Goal: Task Accomplishment & Management: Manage account settings

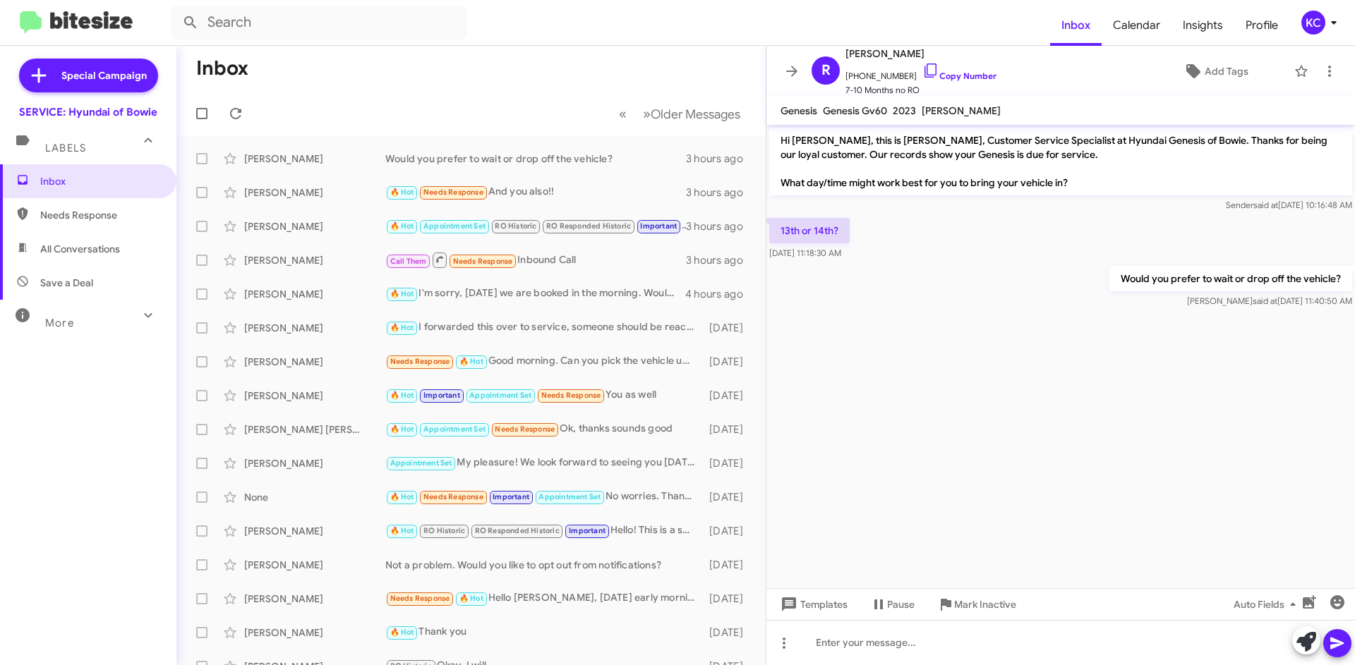
click at [1320, 26] on div "KC" at bounding box center [1313, 23] width 24 height 24
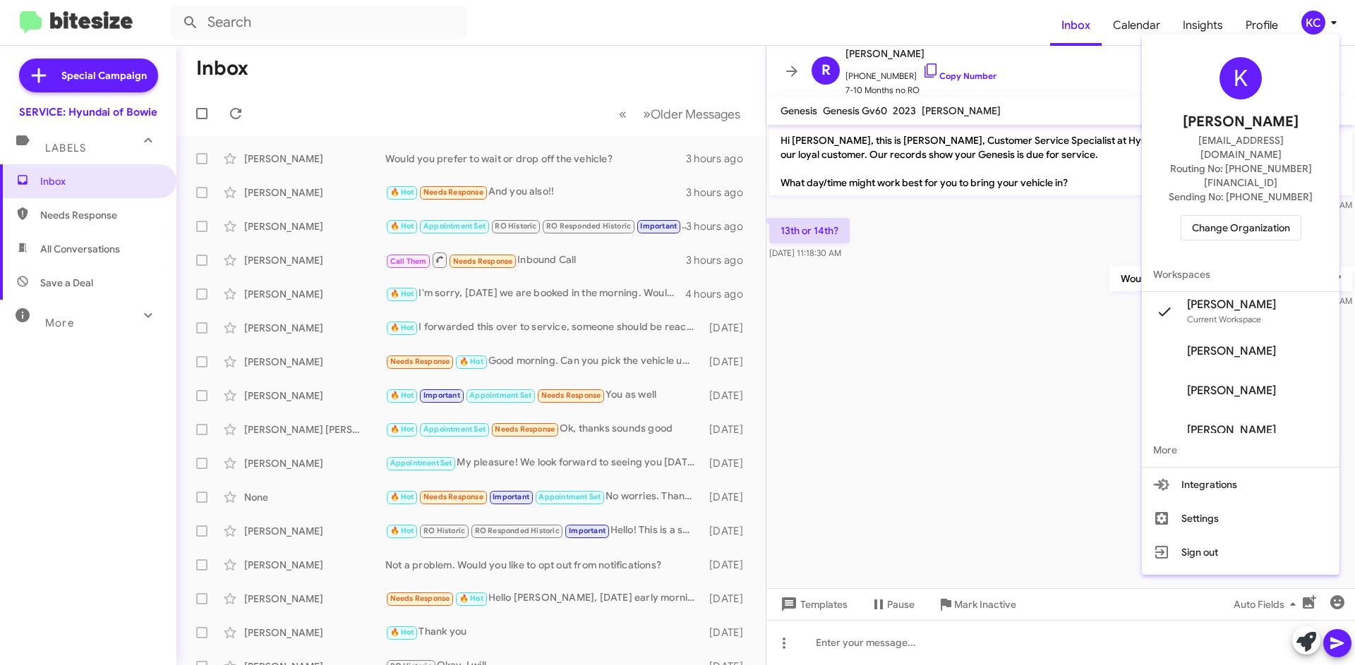
click at [1272, 216] on span "Change Organization" at bounding box center [1241, 228] width 98 height 24
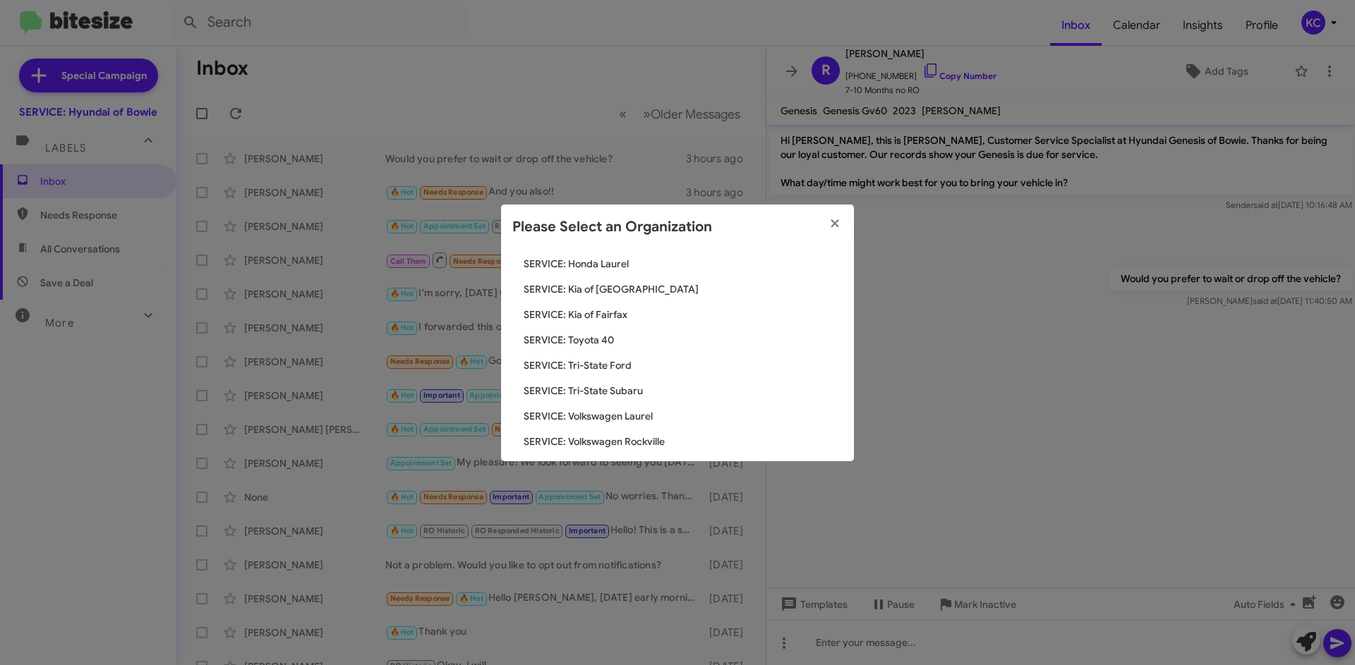
scroll to position [235, 0]
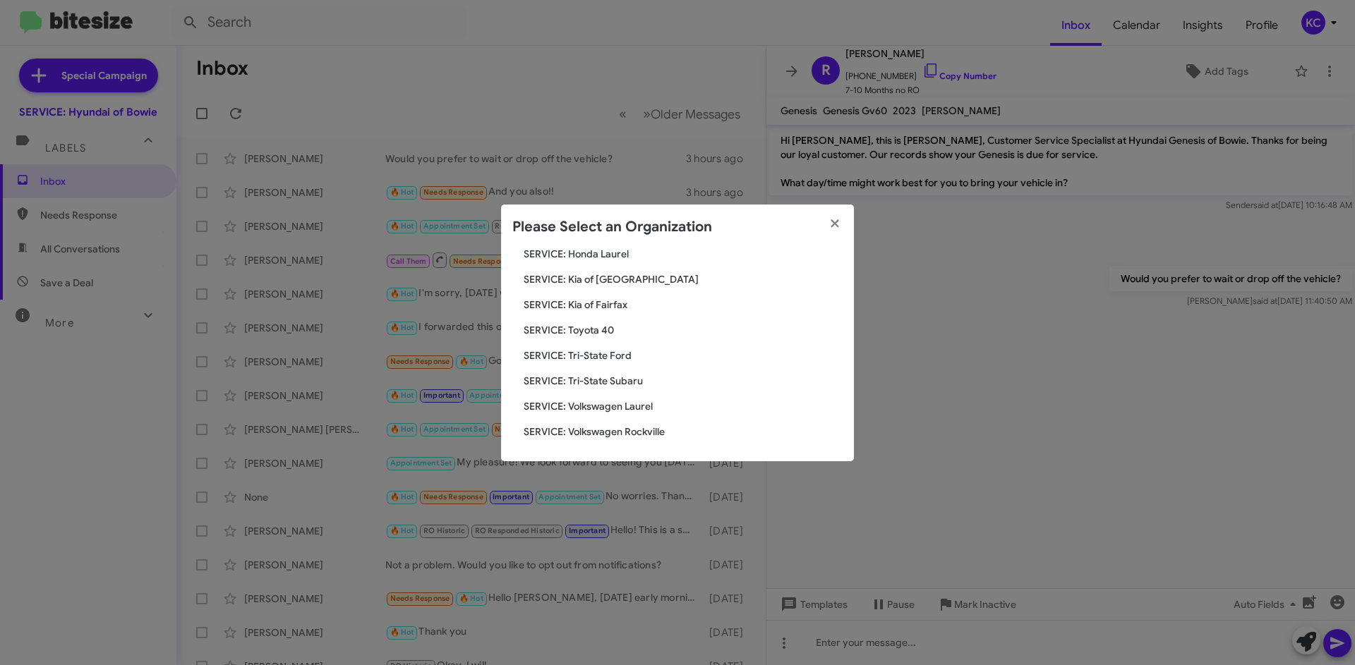
click at [622, 384] on span "SERVICE: Tri-State Subaru" at bounding box center [683, 381] width 319 height 14
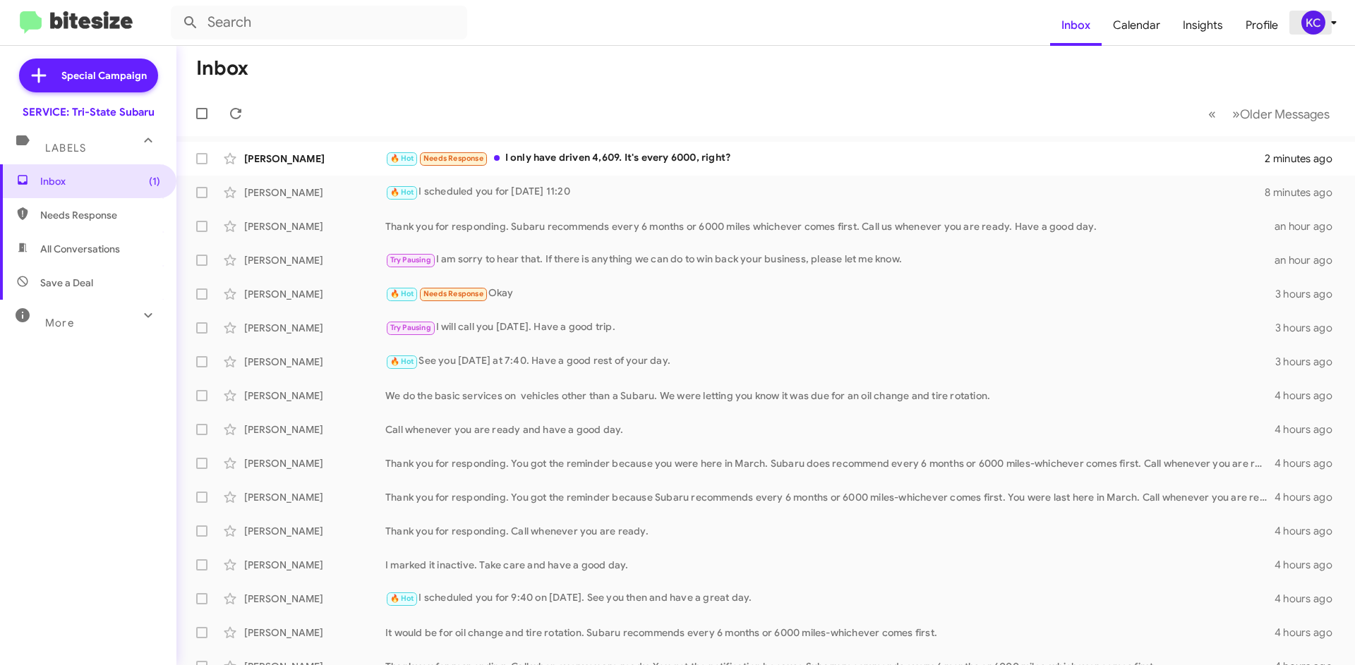
click at [1322, 19] on div "KC" at bounding box center [1313, 23] width 24 height 24
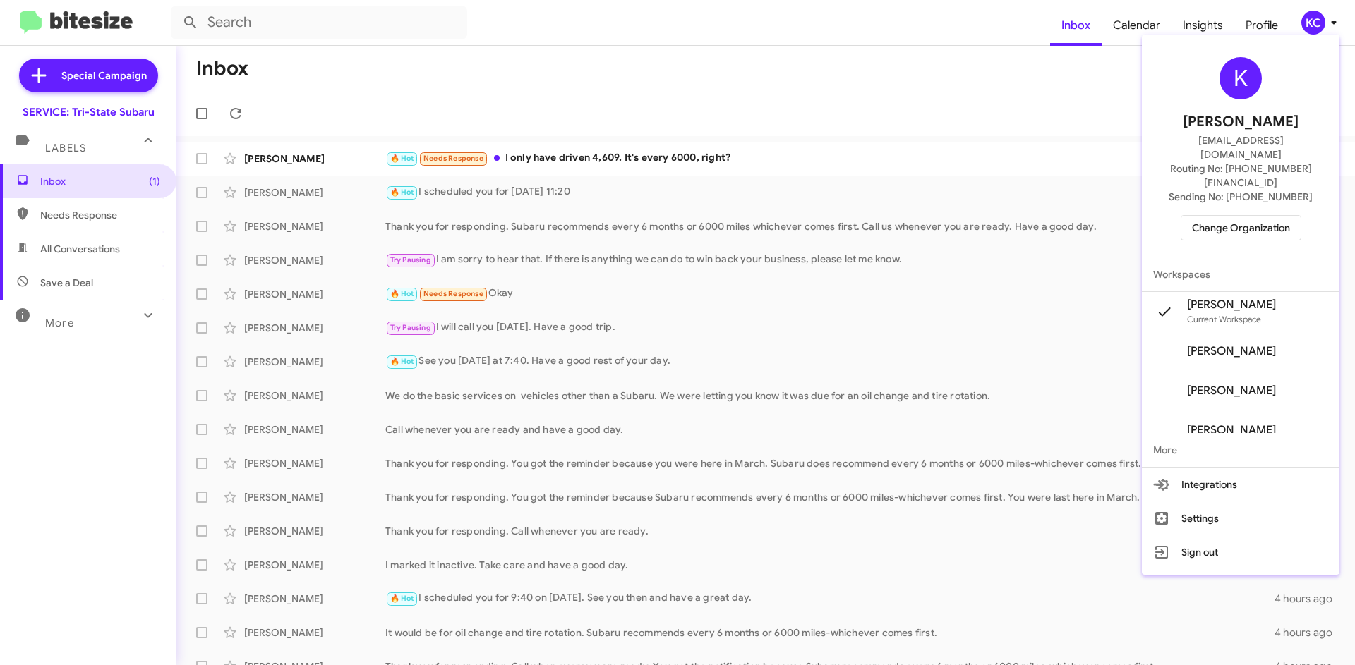
click at [1264, 216] on span "Change Organization" at bounding box center [1241, 228] width 98 height 24
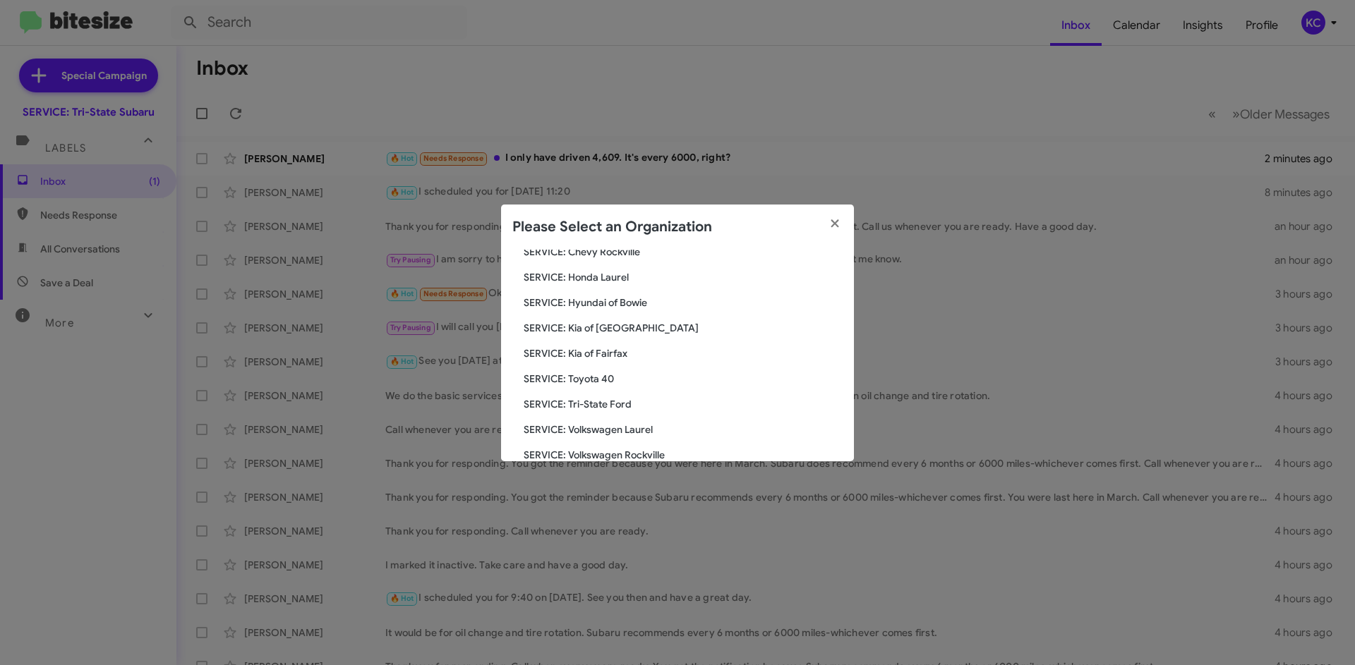
scroll to position [235, 0]
click at [588, 374] on span "SERVICE: Tri-State Ford" at bounding box center [683, 381] width 319 height 14
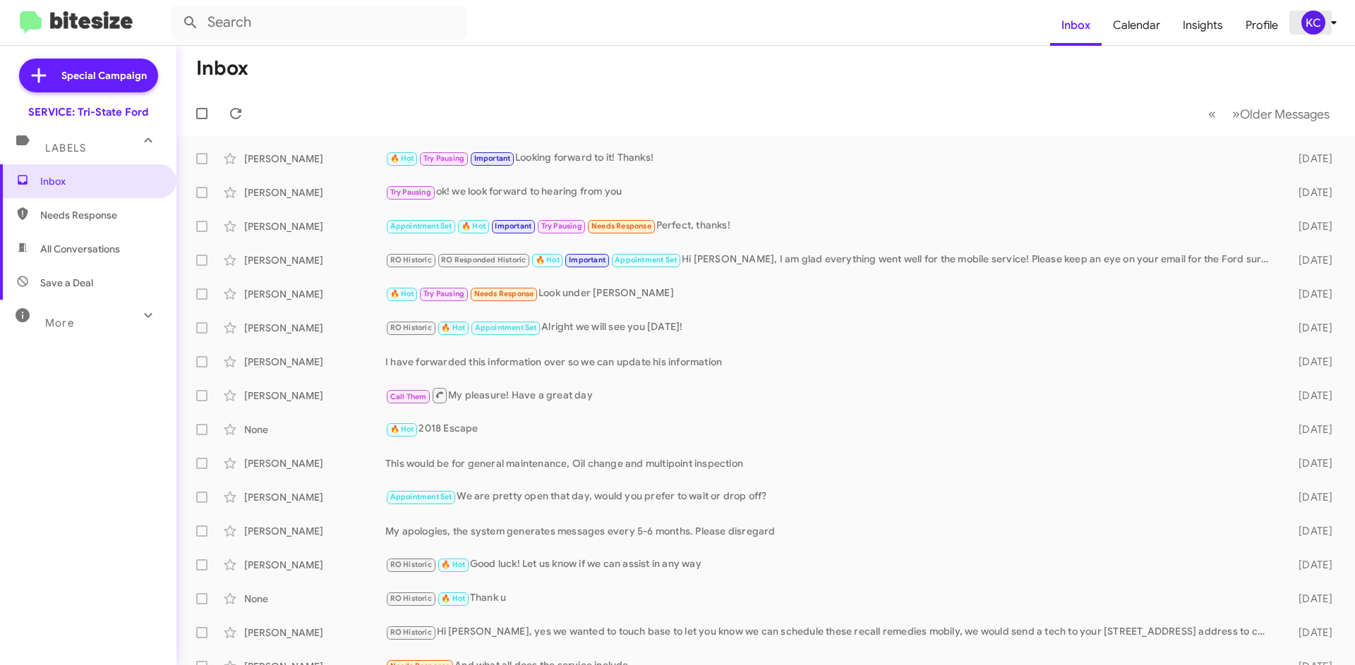
click at [1306, 28] on div "KC" at bounding box center [1313, 23] width 24 height 24
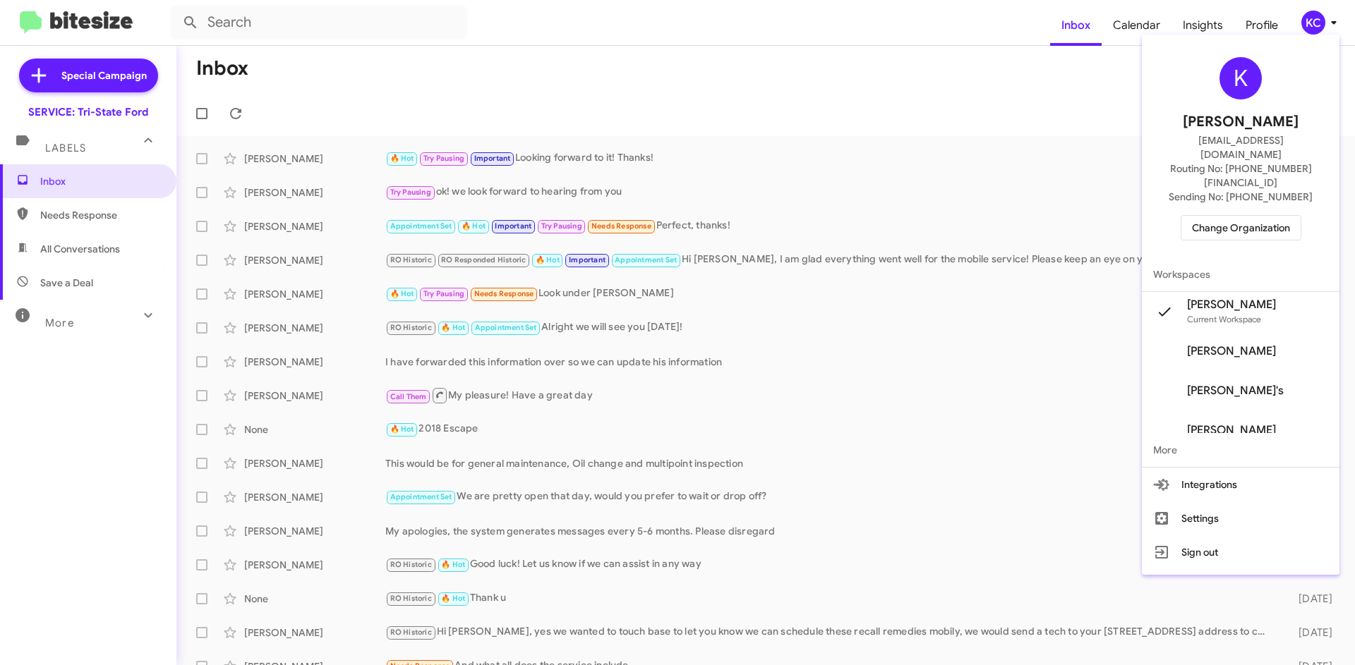
click at [1224, 216] on span "Change Organization" at bounding box center [1241, 228] width 98 height 24
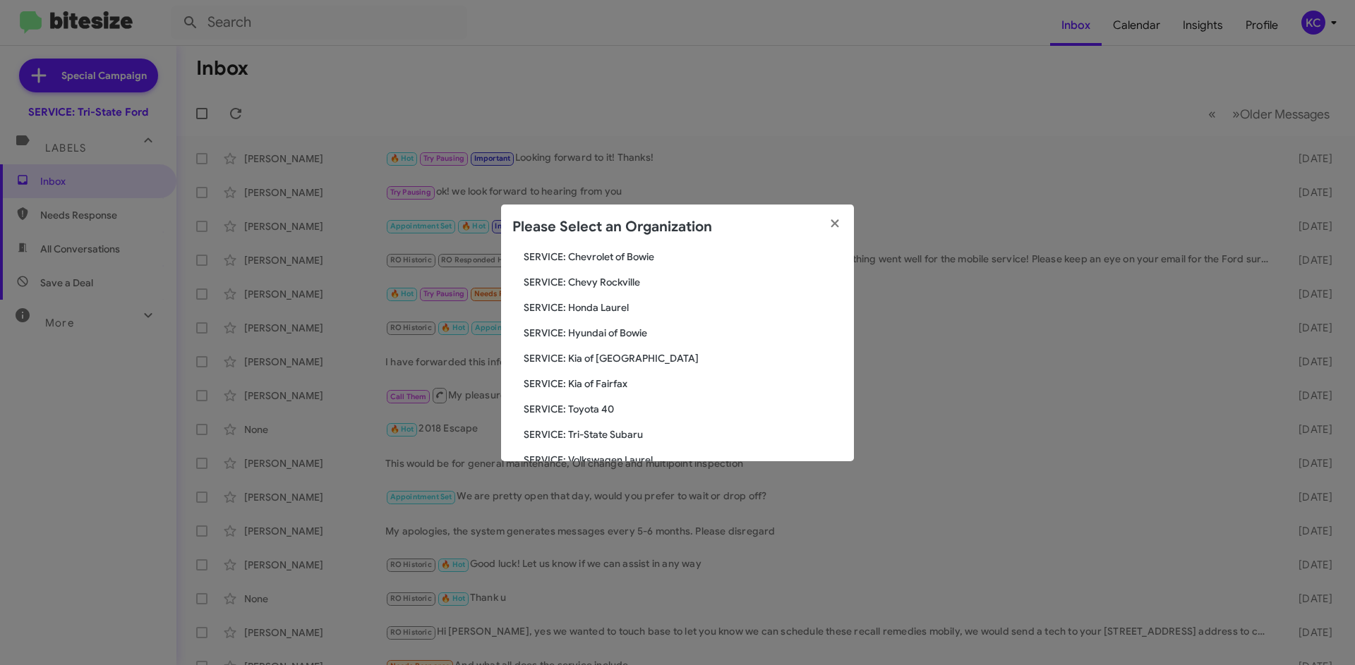
scroll to position [212, 0]
click at [598, 374] on span "SERVICE: Toyota 40" at bounding box center [683, 379] width 319 height 14
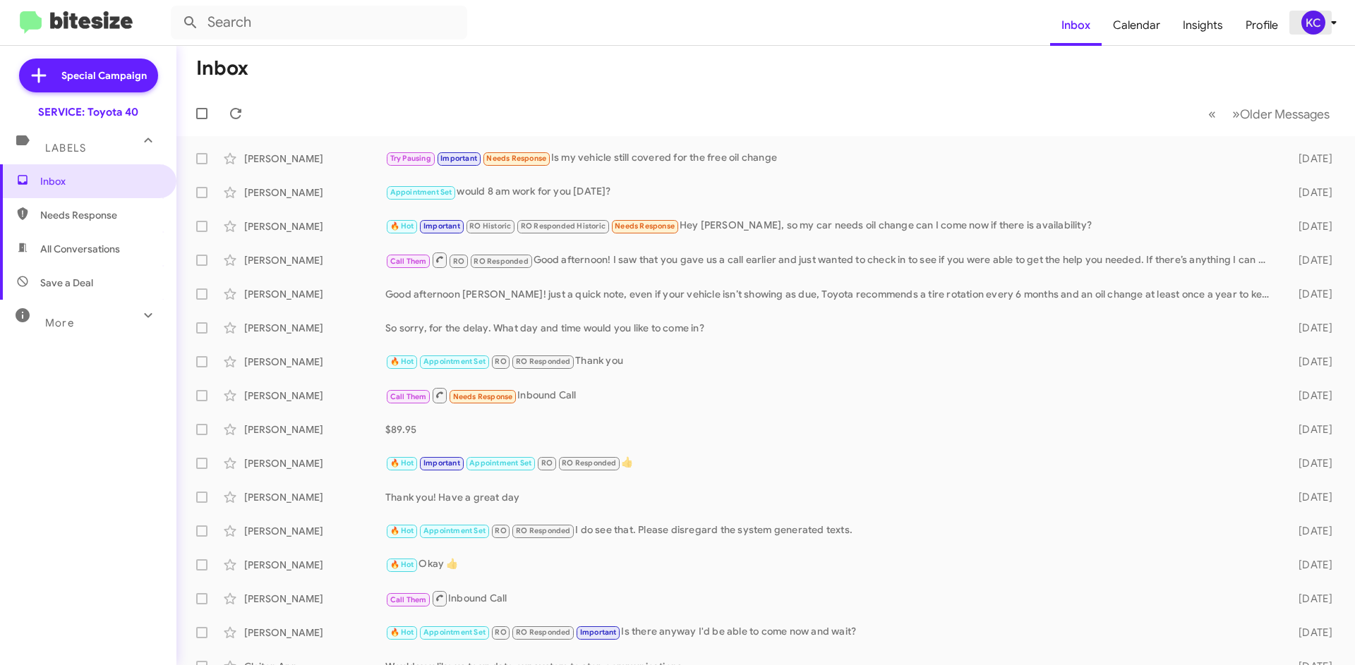
click at [1303, 24] on div "KC" at bounding box center [1313, 23] width 24 height 24
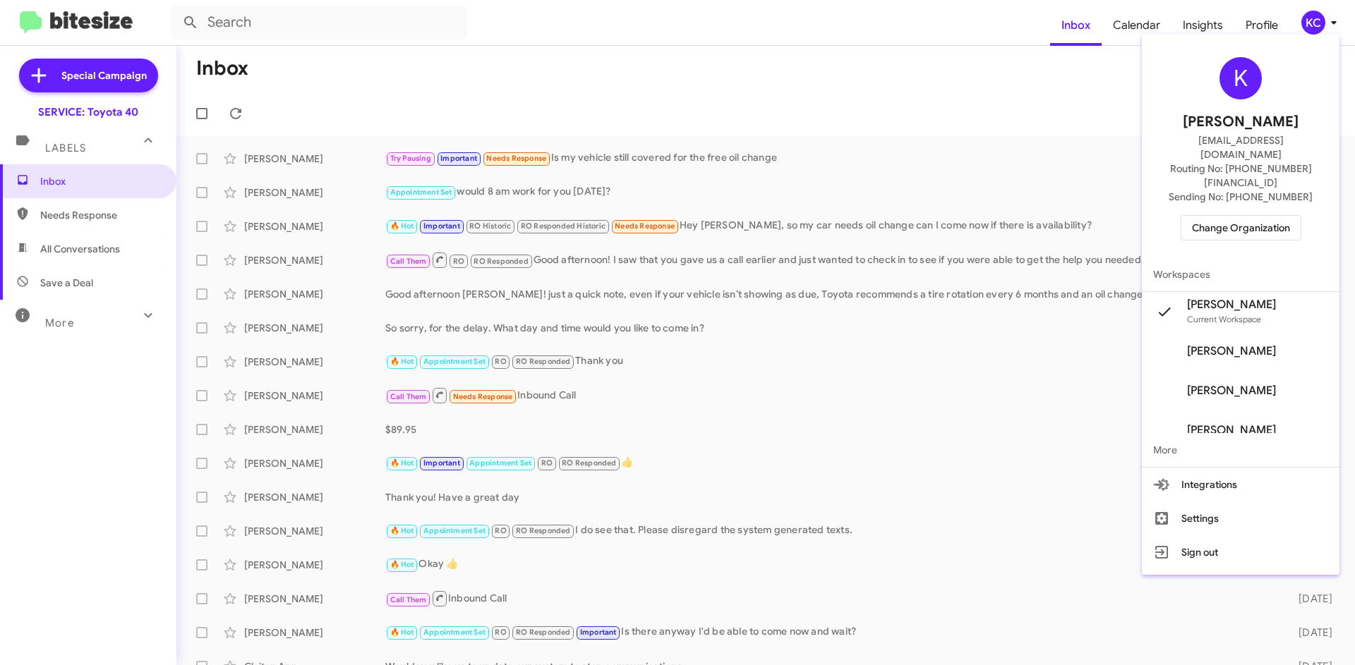
click at [1233, 216] on span "Change Organization" at bounding box center [1241, 228] width 98 height 24
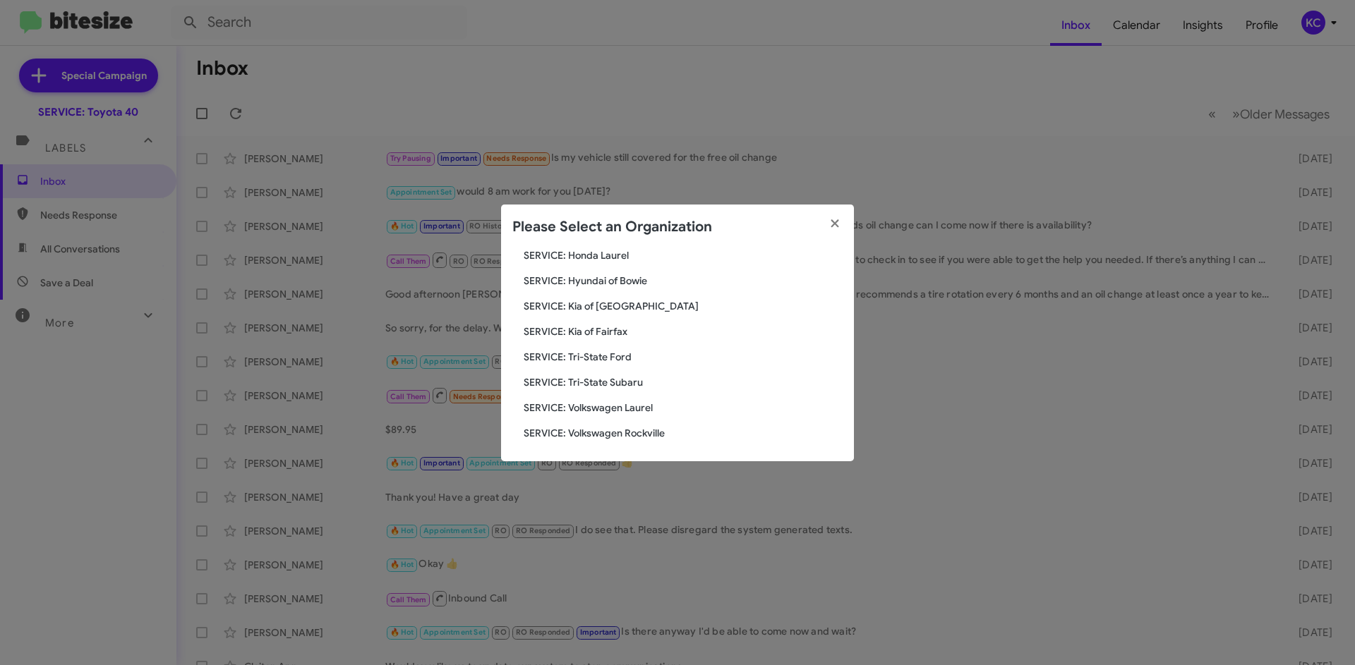
scroll to position [235, 0]
click at [614, 328] on span "SERVICE: Kia of Fairfax" at bounding box center [683, 330] width 319 height 14
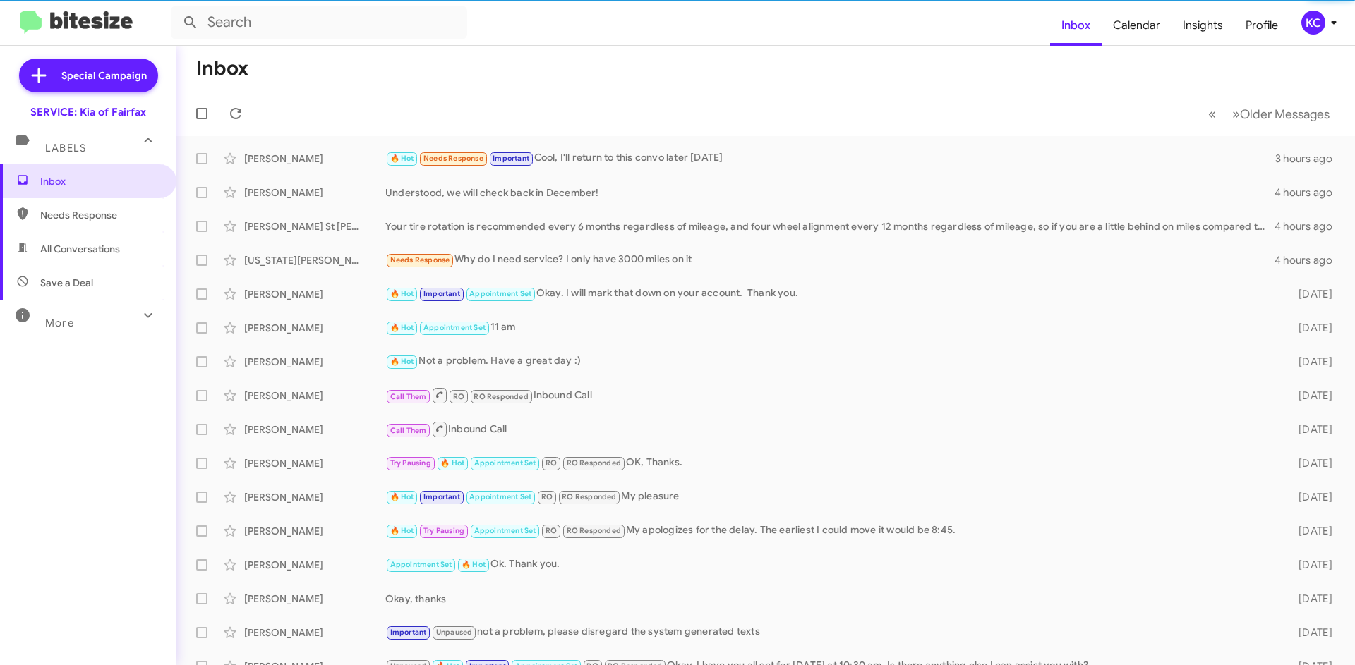
click at [1316, 18] on div "KC" at bounding box center [1313, 23] width 24 height 24
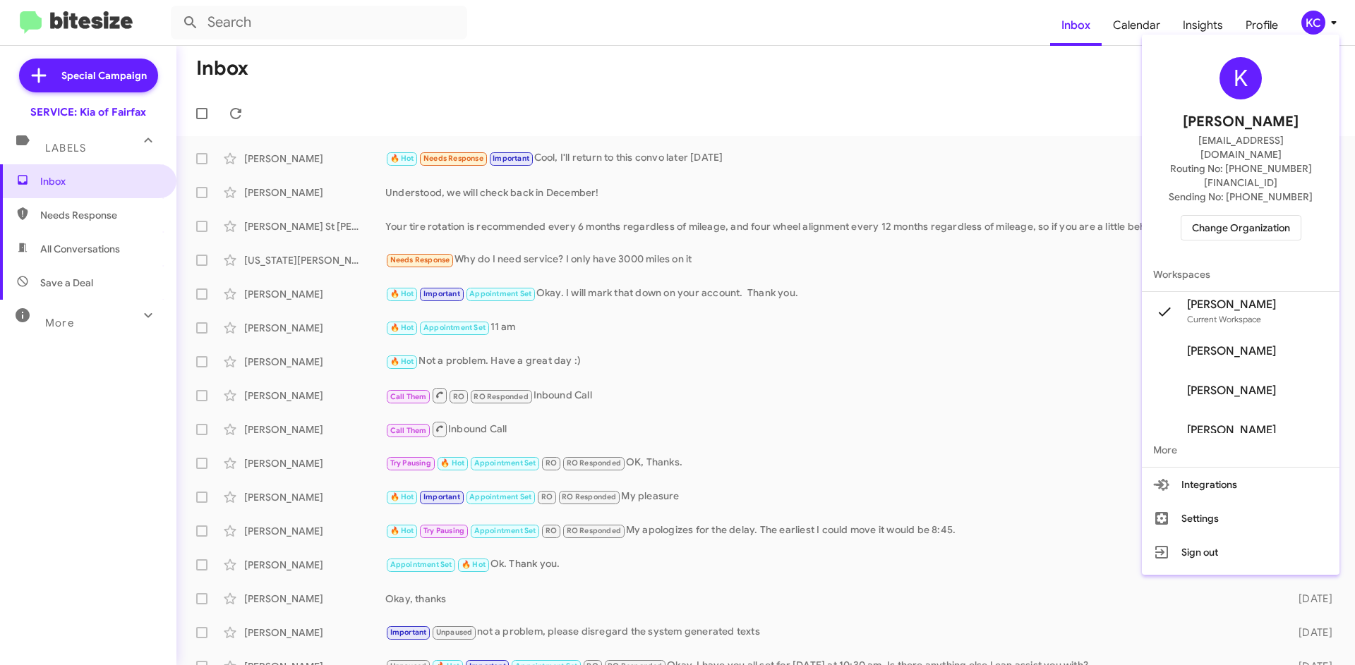
click at [1244, 179] on div "K Kimberly Cole kcole@ourismancars.com Routing No: +1 (703) 934-8877 Sending No…" at bounding box center [1241, 148] width 198 height 217
click at [1228, 216] on span "Change Organization" at bounding box center [1241, 228] width 98 height 24
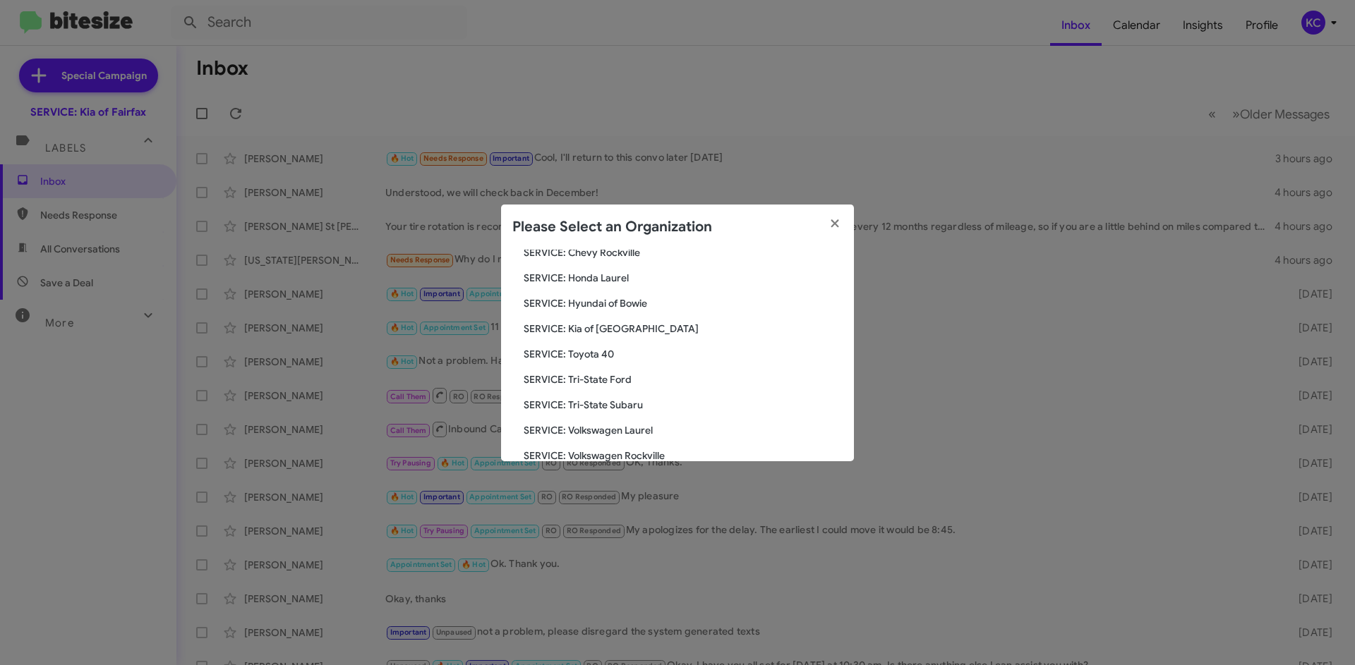
scroll to position [212, 0]
click at [607, 324] on span "SERVICE: Kia of [GEOGRAPHIC_DATA]" at bounding box center [683, 328] width 319 height 14
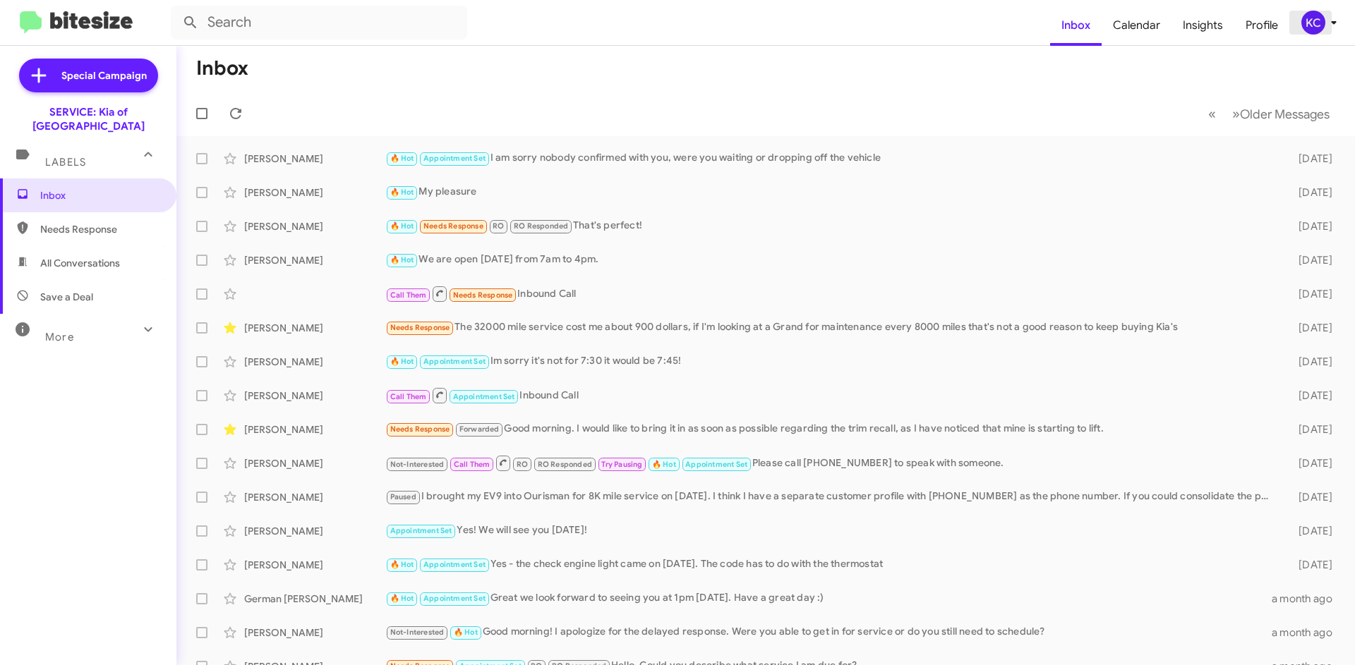
click at [1336, 22] on icon at bounding box center [1333, 22] width 17 height 17
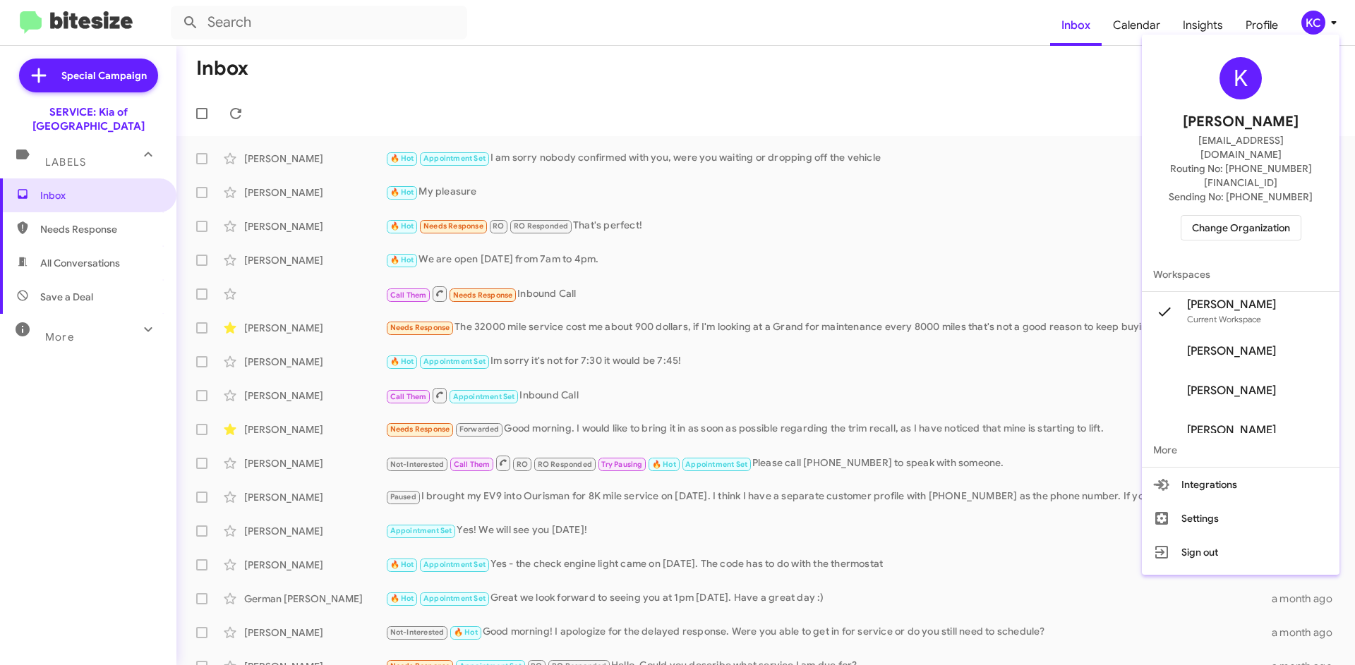
click at [1317, 22] on div at bounding box center [677, 332] width 1355 height 665
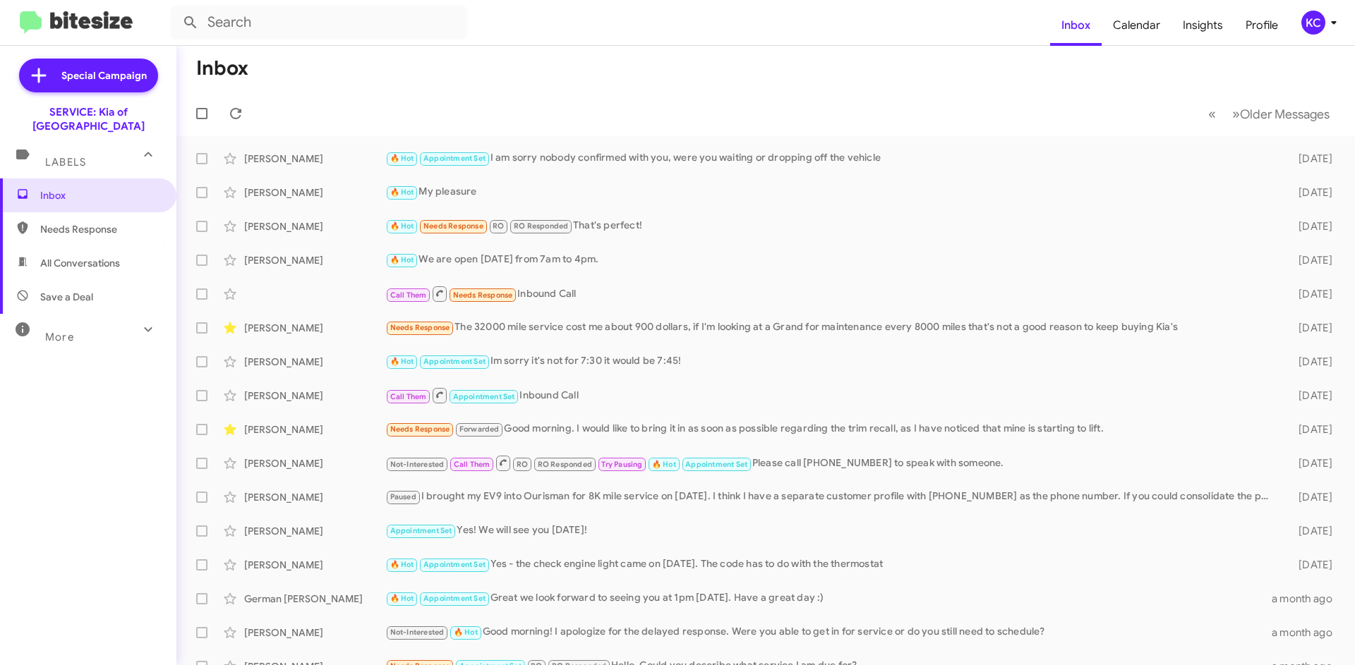
click at [1319, 16] on div "KC" at bounding box center [1313, 23] width 24 height 24
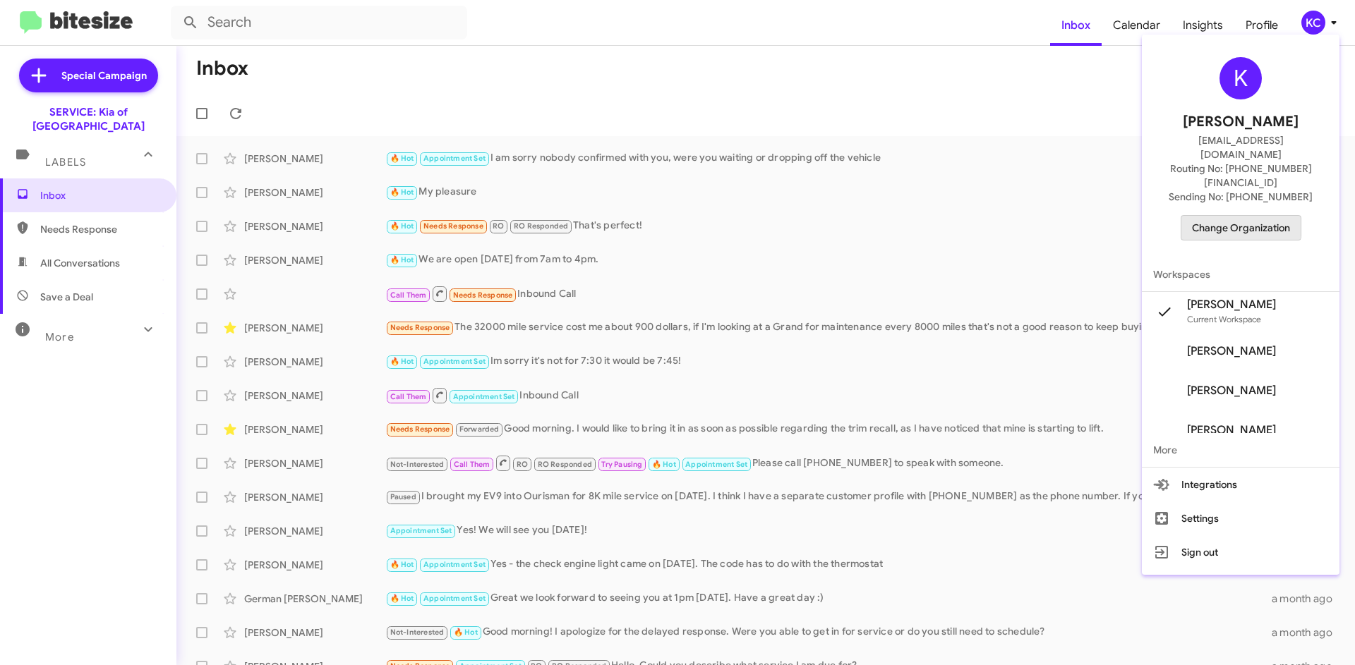
click at [1224, 216] on span "Change Organization" at bounding box center [1241, 228] width 98 height 24
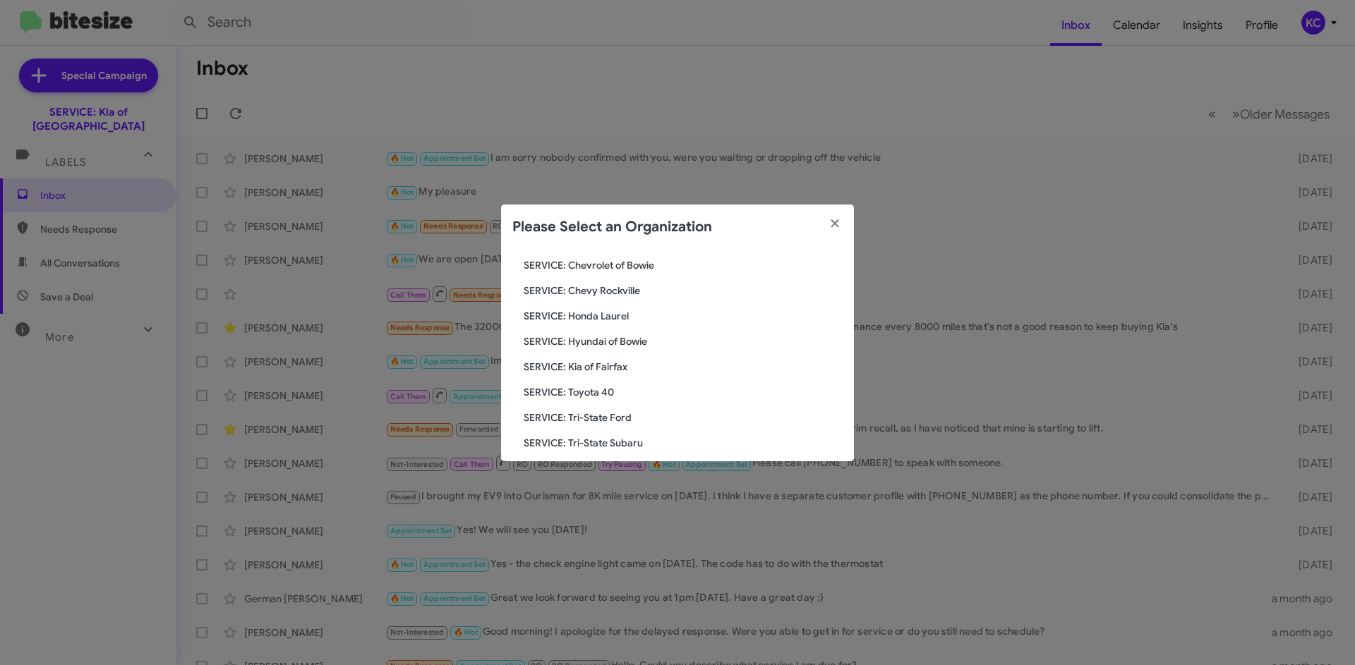
scroll to position [212, 0]
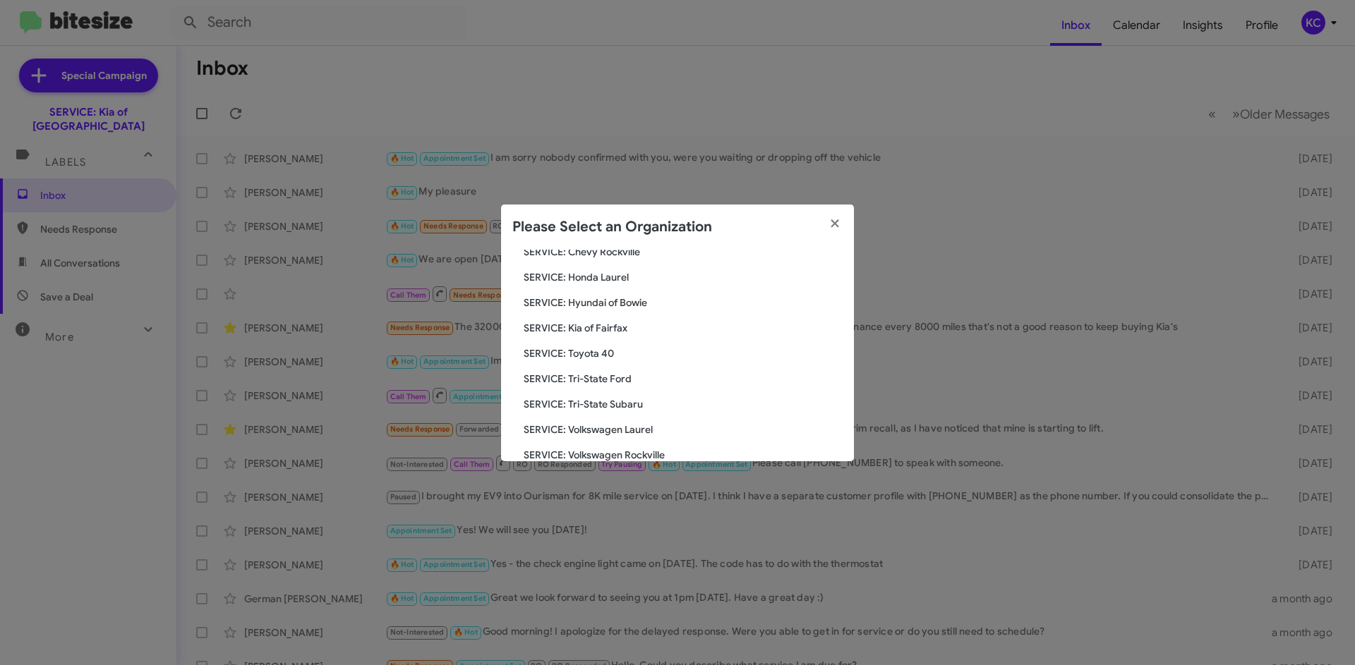
click at [615, 299] on span "SERVICE: Hyundai of Bowie" at bounding box center [683, 303] width 319 height 14
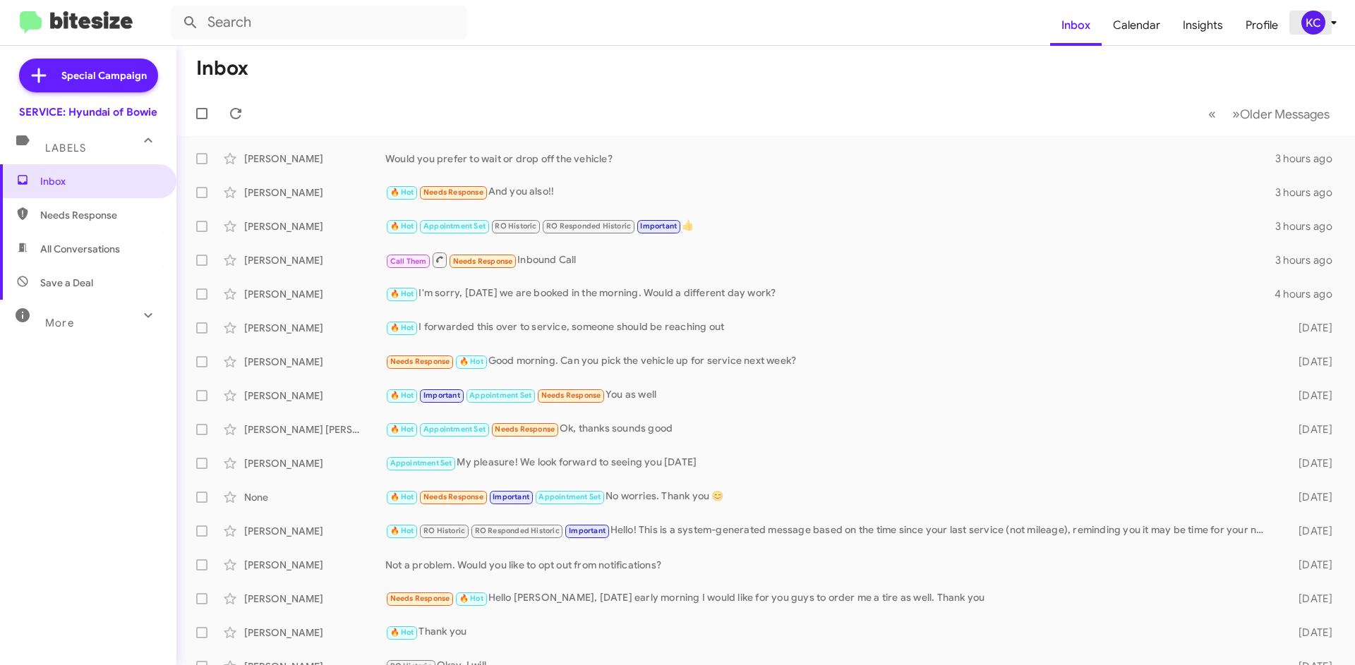
click at [1312, 30] on div "KC" at bounding box center [1313, 23] width 24 height 24
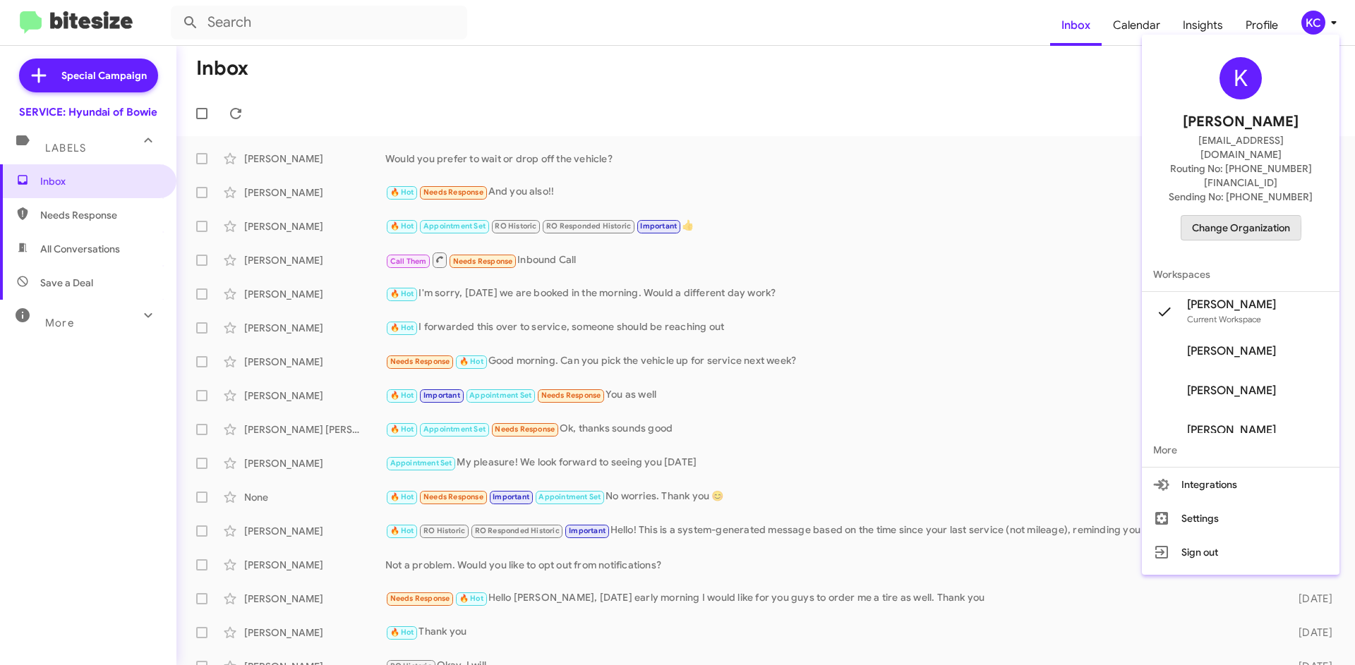
click at [1224, 216] on span "Change Organization" at bounding box center [1241, 228] width 98 height 24
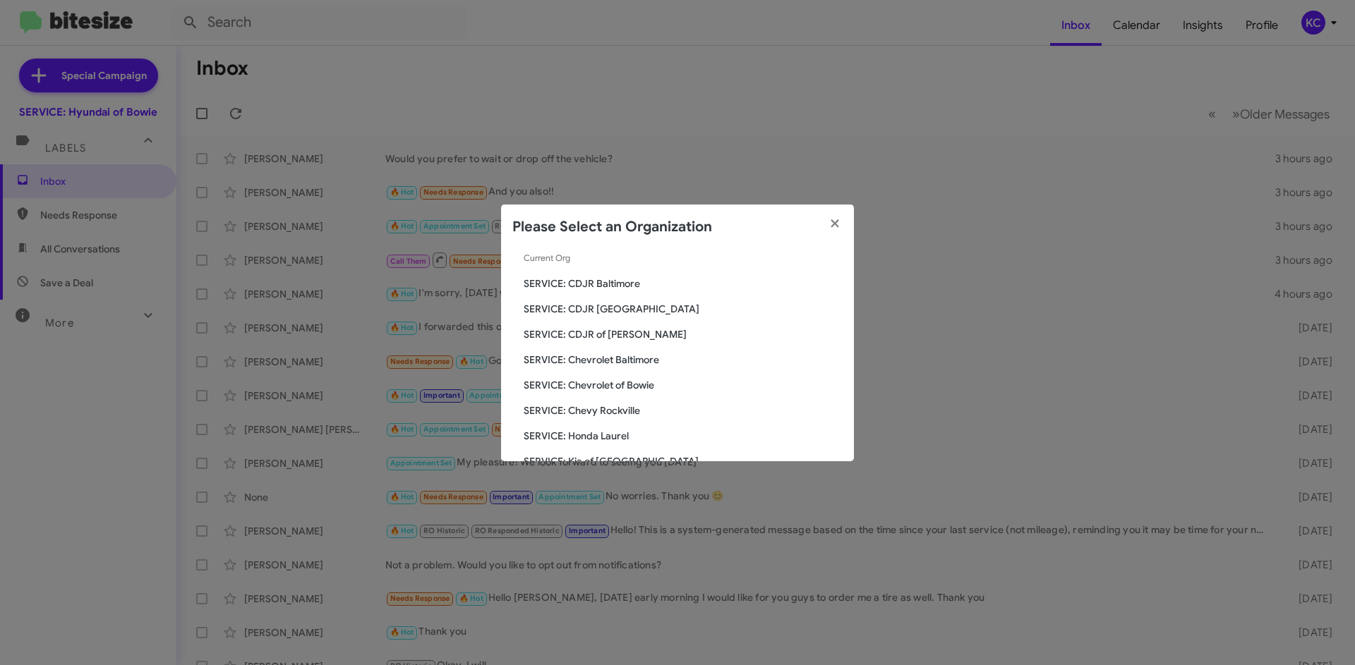
scroll to position [141, 0]
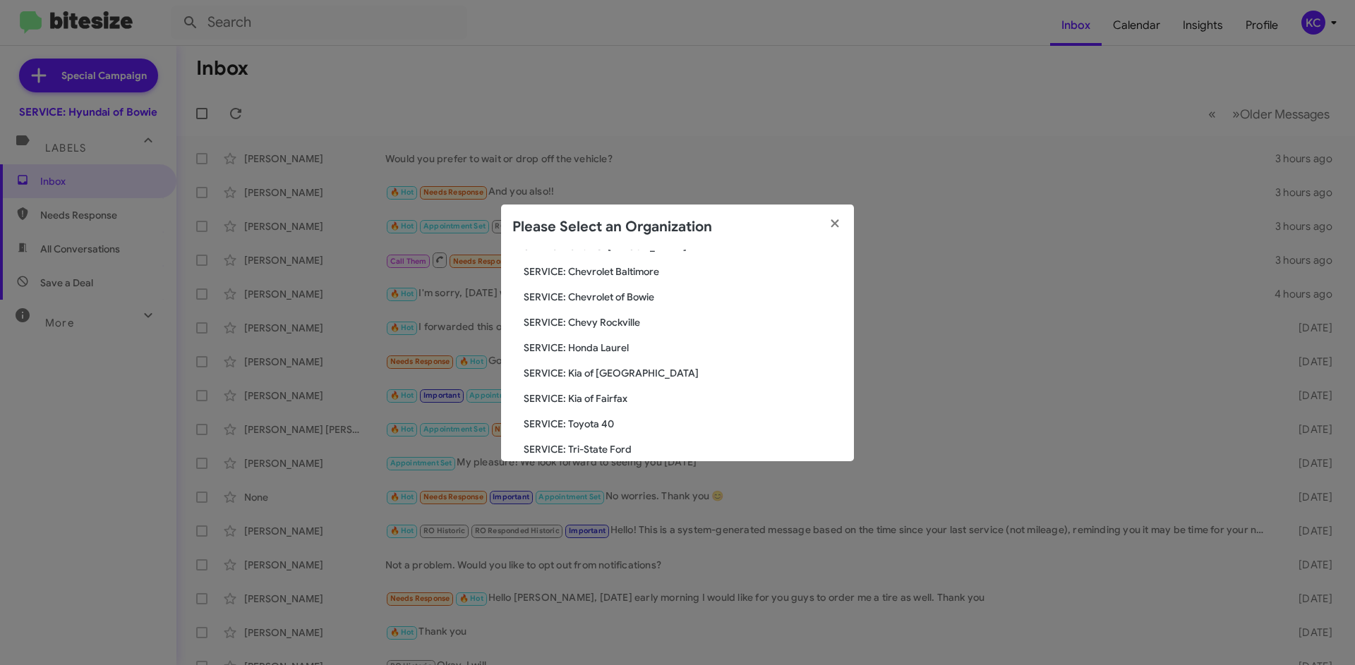
click at [613, 351] on span "SERVICE: Honda Laurel" at bounding box center [683, 348] width 319 height 14
click at [598, 342] on span "SERVICE: Honda Laurel" at bounding box center [683, 348] width 319 height 14
click at [603, 346] on span "SERVICE: Honda Laurel" at bounding box center [683, 348] width 319 height 14
click at [574, 352] on span "SERVICE: Honda Laurel" at bounding box center [683, 348] width 319 height 14
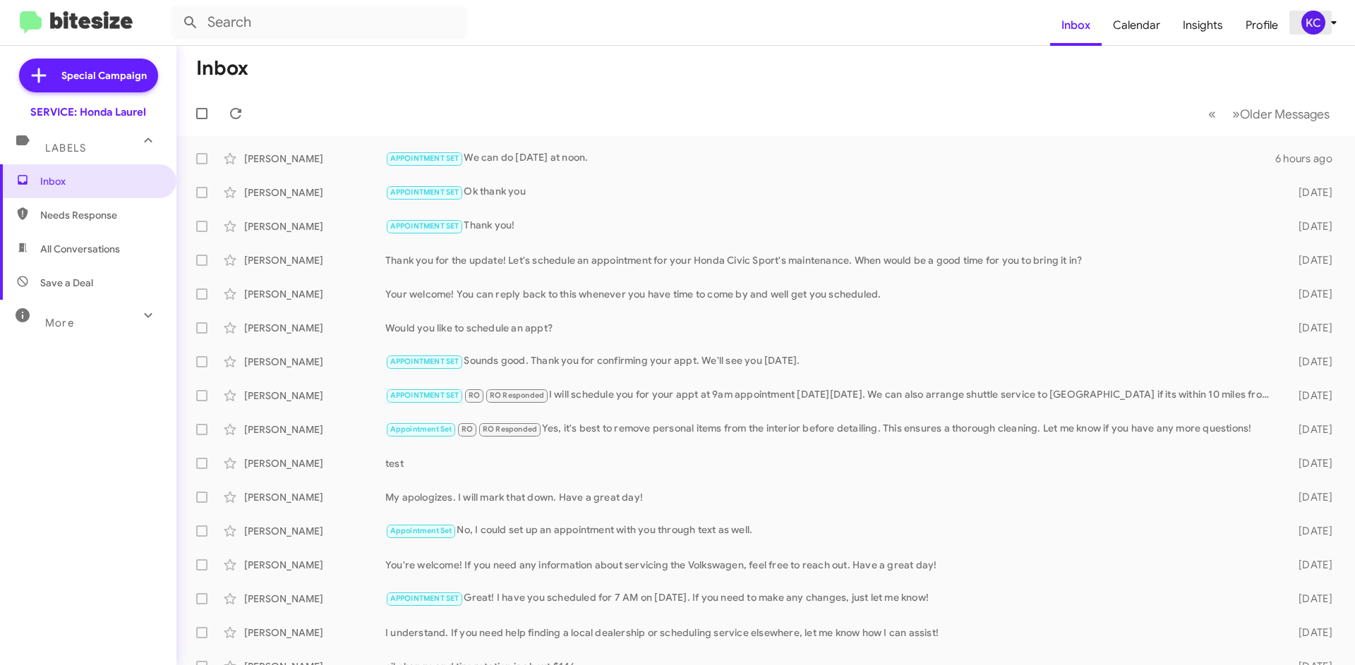
click at [1314, 16] on div "KC" at bounding box center [1313, 23] width 24 height 24
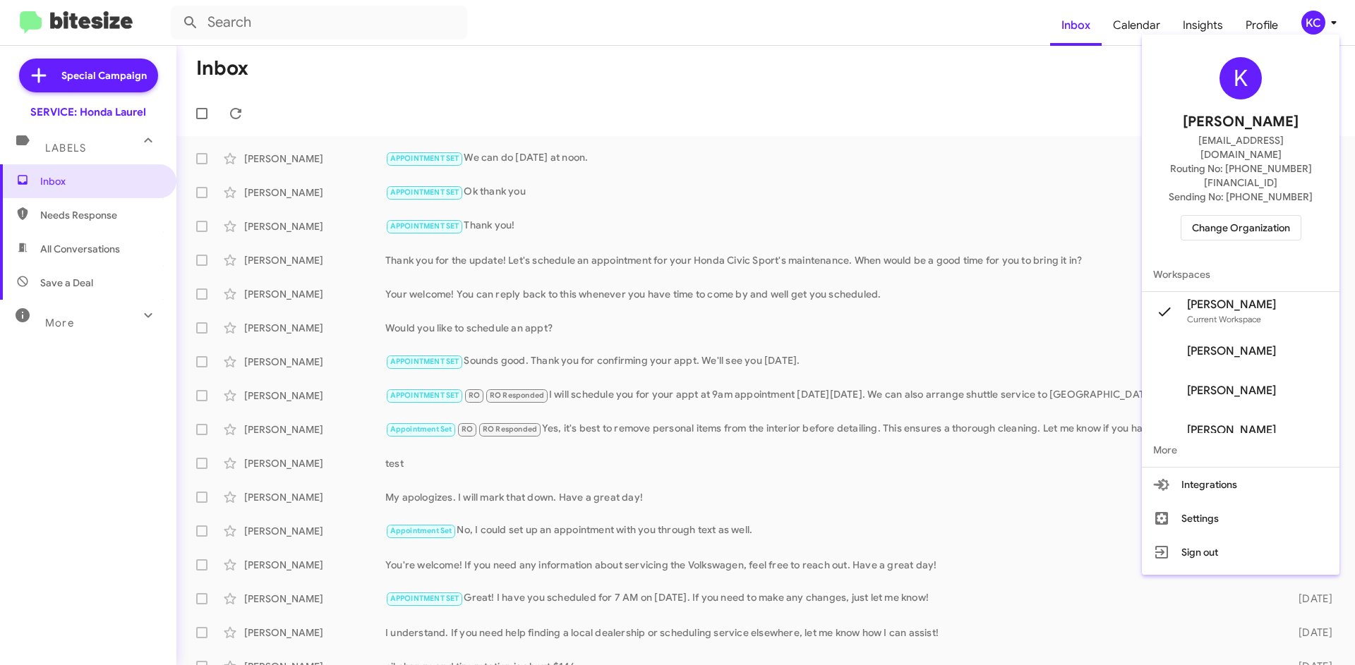
click at [1228, 216] on span "Change Organization" at bounding box center [1241, 228] width 98 height 24
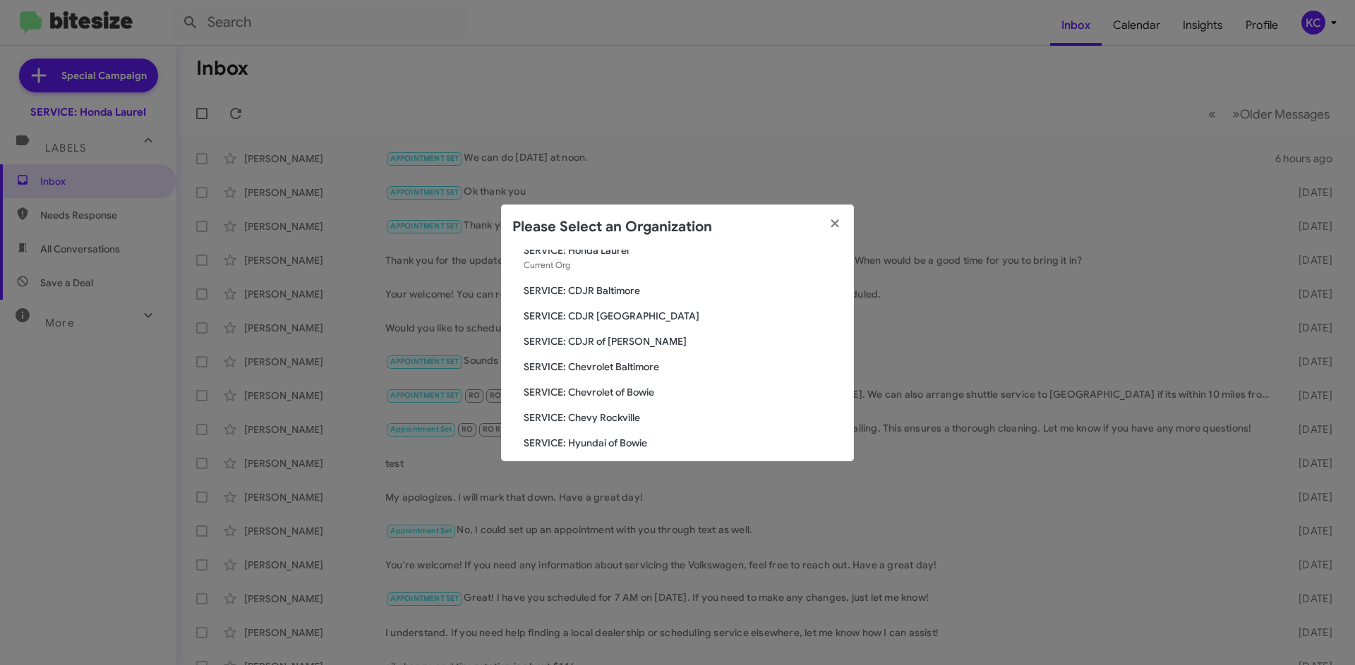
scroll to position [71, 0]
click at [620, 397] on span "SERVICE: Chevy Rockville" at bounding box center [683, 393] width 319 height 14
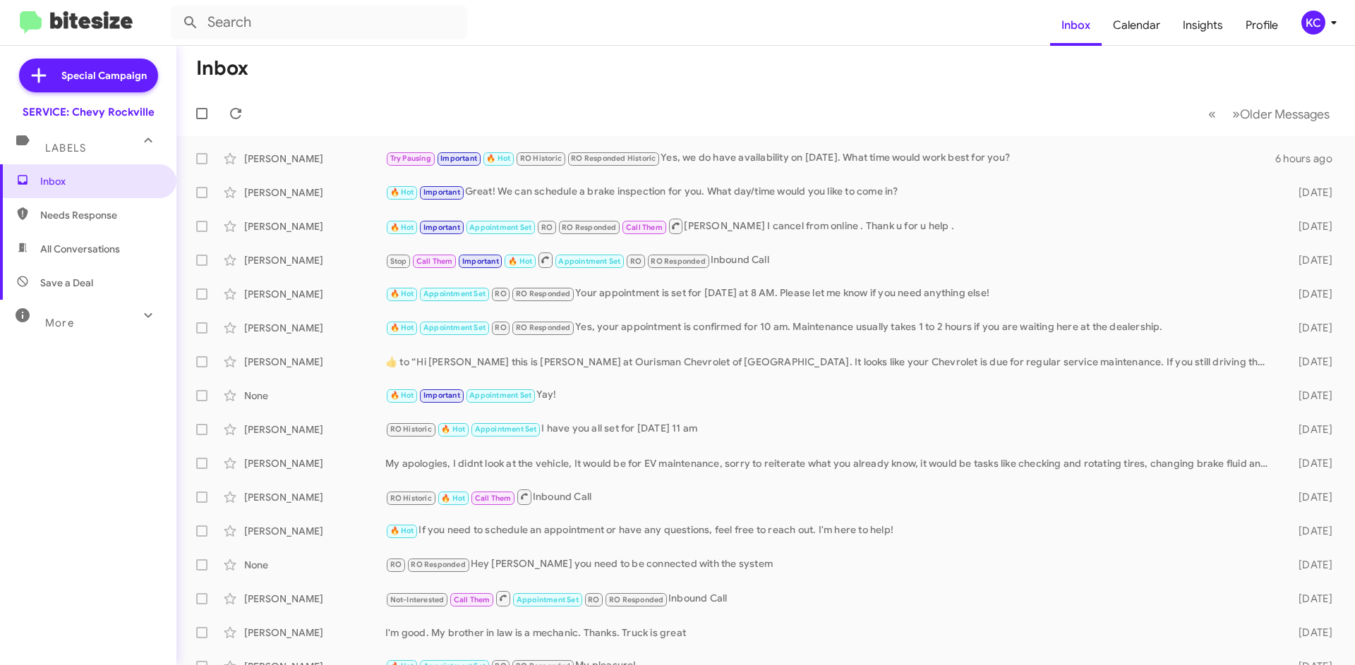
click at [1305, 28] on div "KC" at bounding box center [1313, 23] width 24 height 24
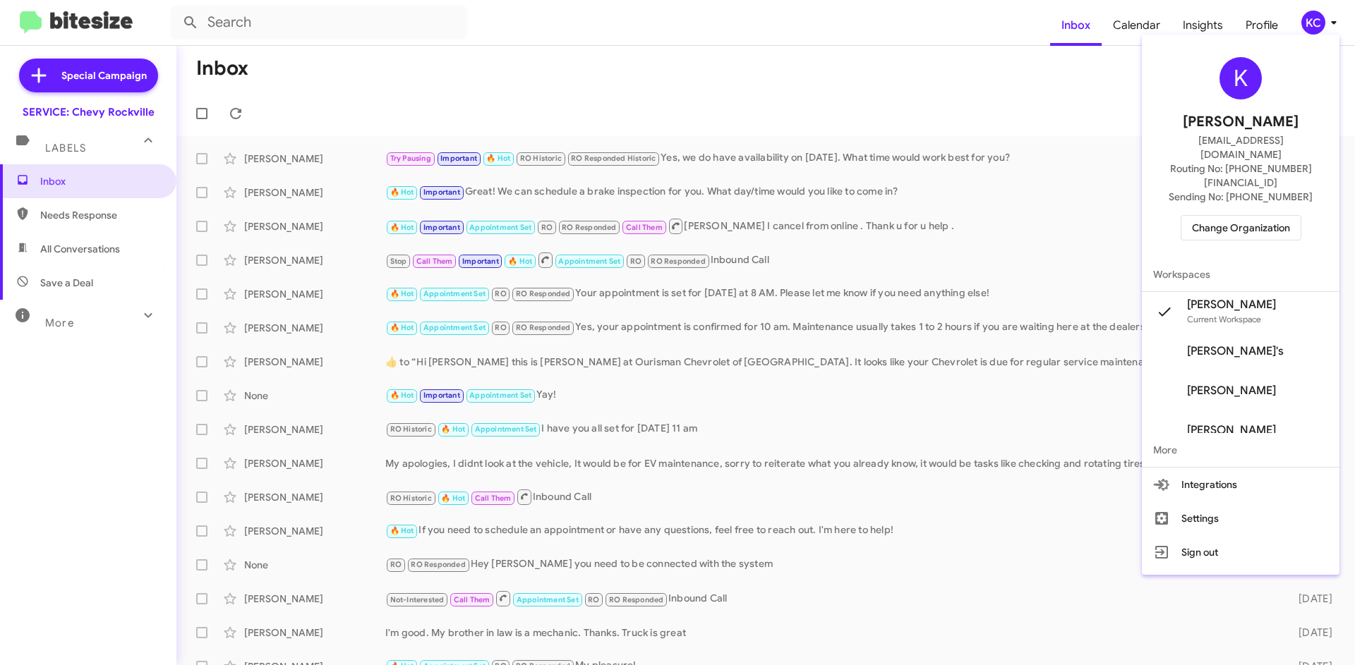
click at [1203, 213] on div "K Kimberly Cole kcole@ourismancars.com Routing No: +1 (301) 424-5900 Sending No…" at bounding box center [1241, 148] width 198 height 217
click at [1224, 216] on span "Change Organization" at bounding box center [1241, 228] width 98 height 24
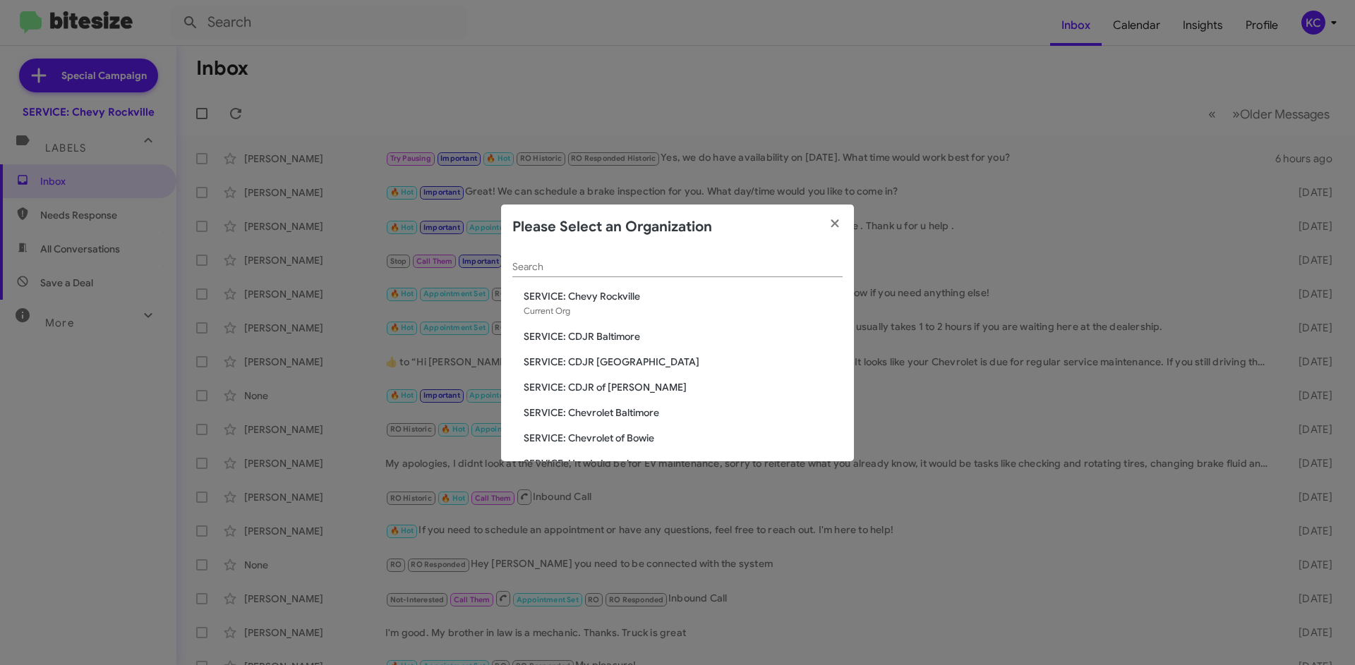
click at [605, 385] on span "SERVICE: CDJR of [PERSON_NAME]" at bounding box center [683, 387] width 319 height 14
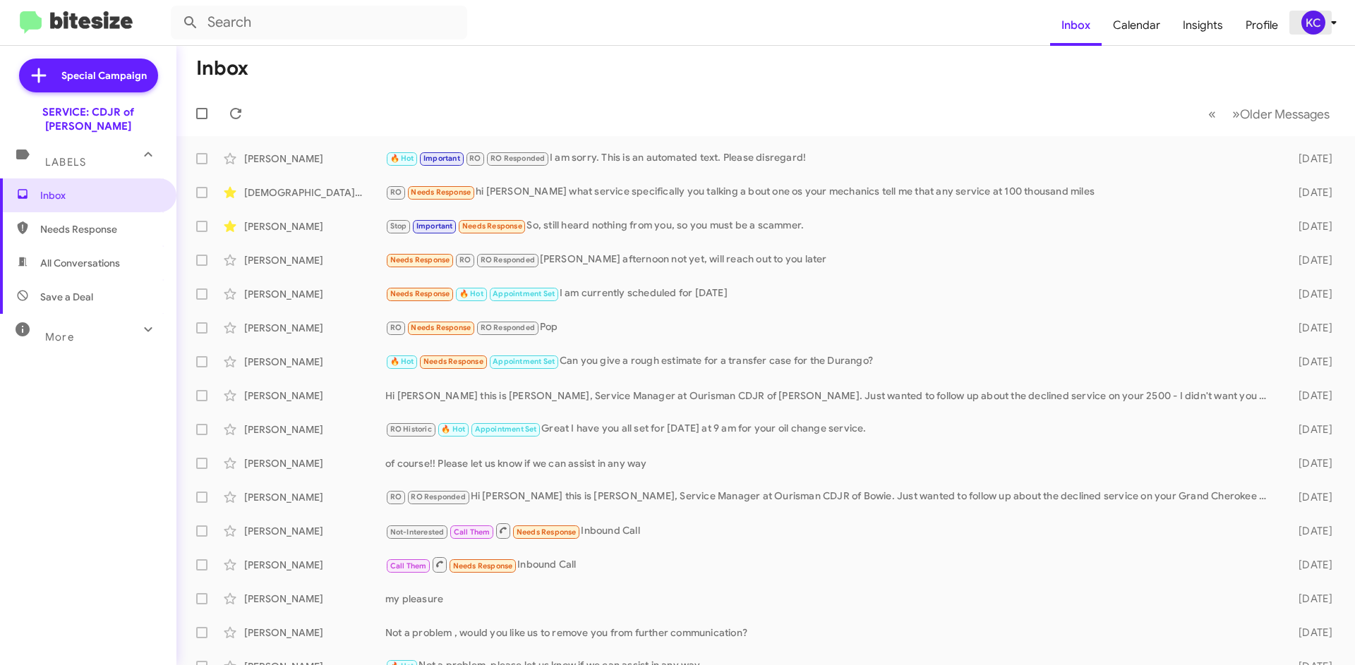
click at [1308, 19] on div "KC" at bounding box center [1313, 23] width 24 height 24
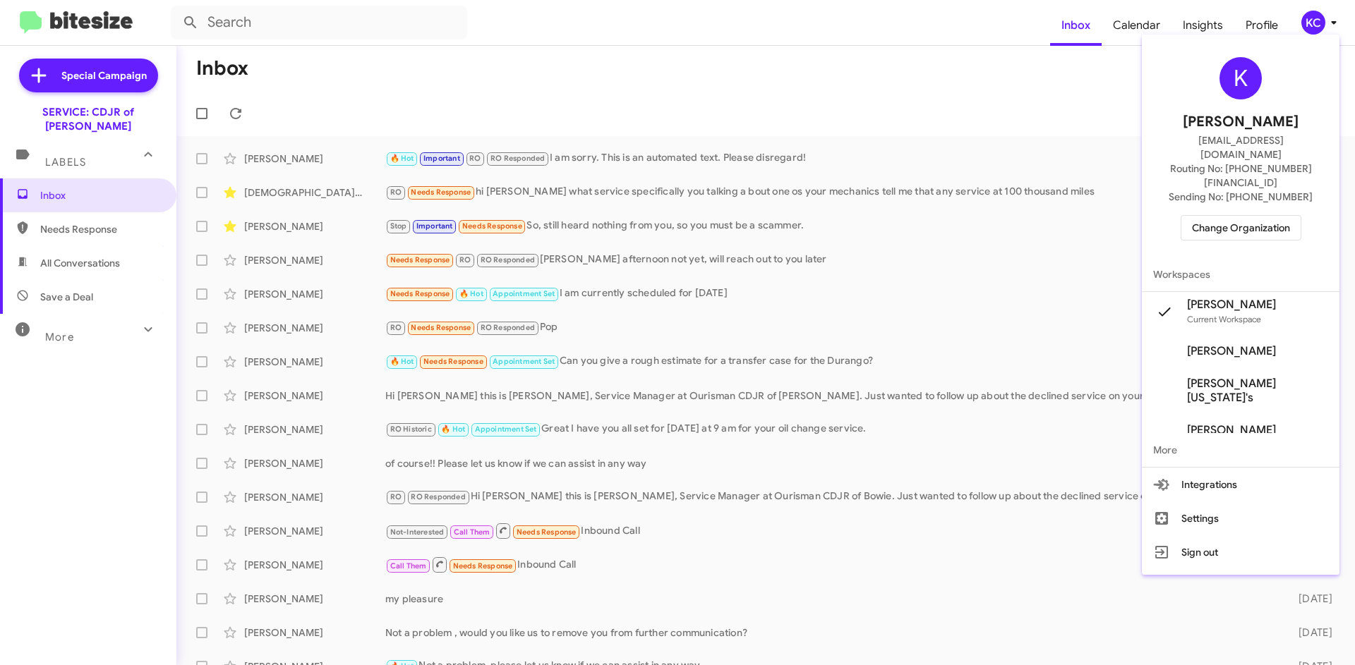
click at [1260, 216] on span "Change Organization" at bounding box center [1241, 228] width 98 height 24
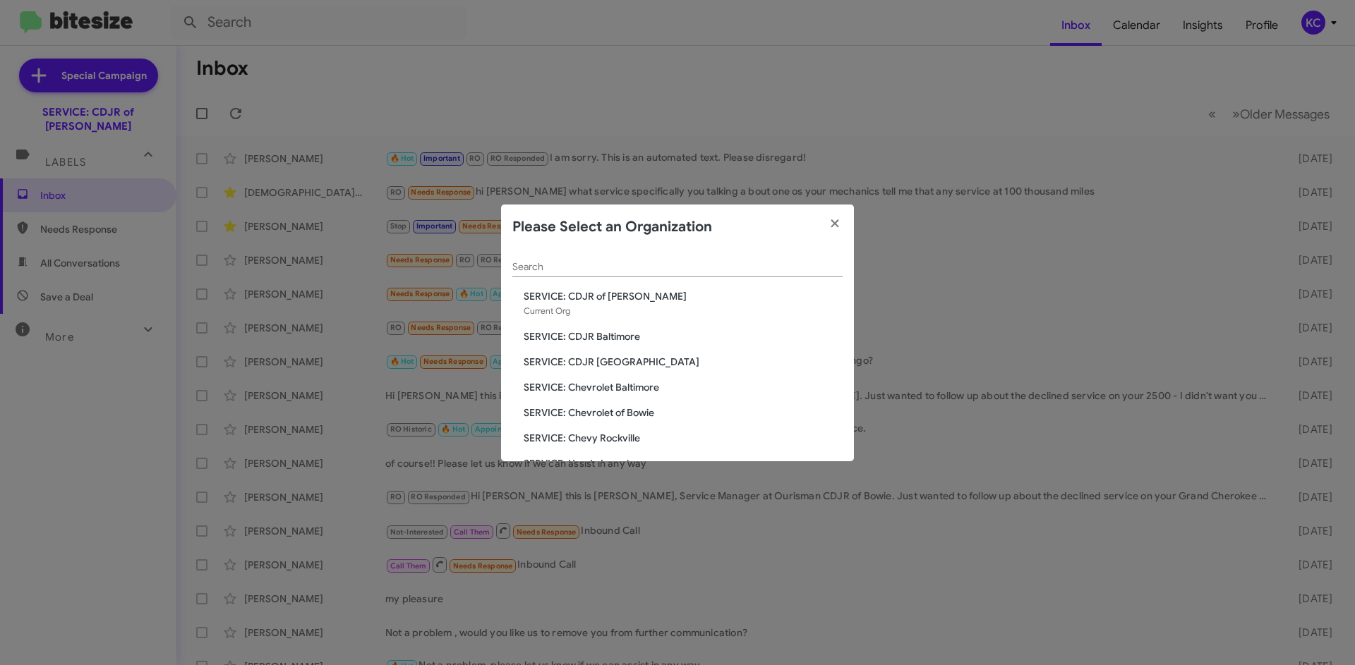
click at [621, 358] on span "SERVICE: CDJR [GEOGRAPHIC_DATA]" at bounding box center [683, 362] width 319 height 14
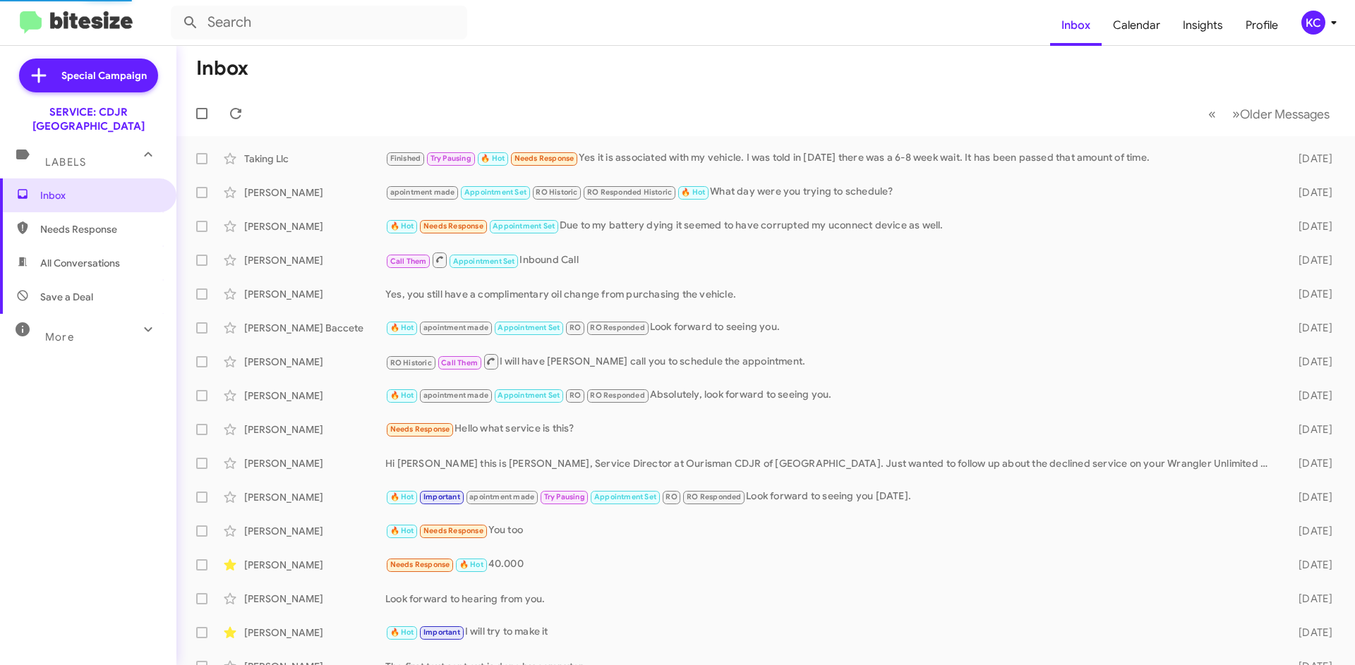
click at [1317, 20] on div "KC" at bounding box center [1313, 23] width 24 height 24
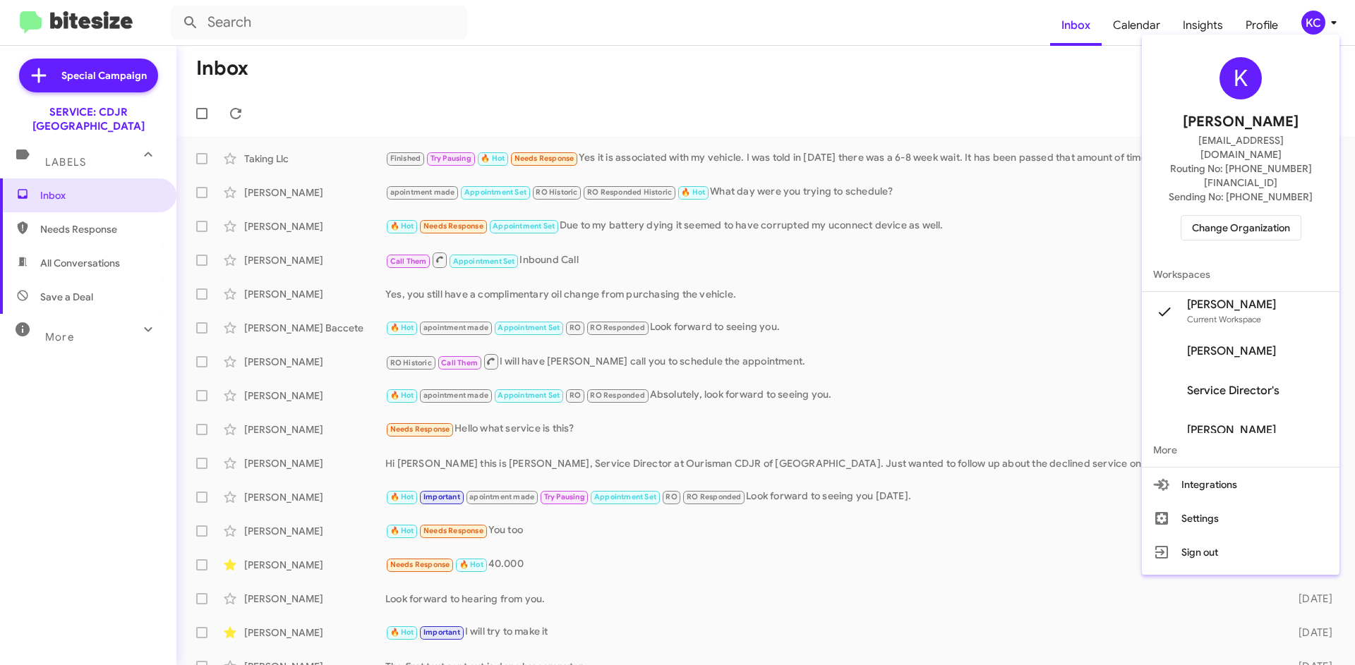
click at [1193, 215] on button "Change Organization" at bounding box center [1241, 227] width 121 height 25
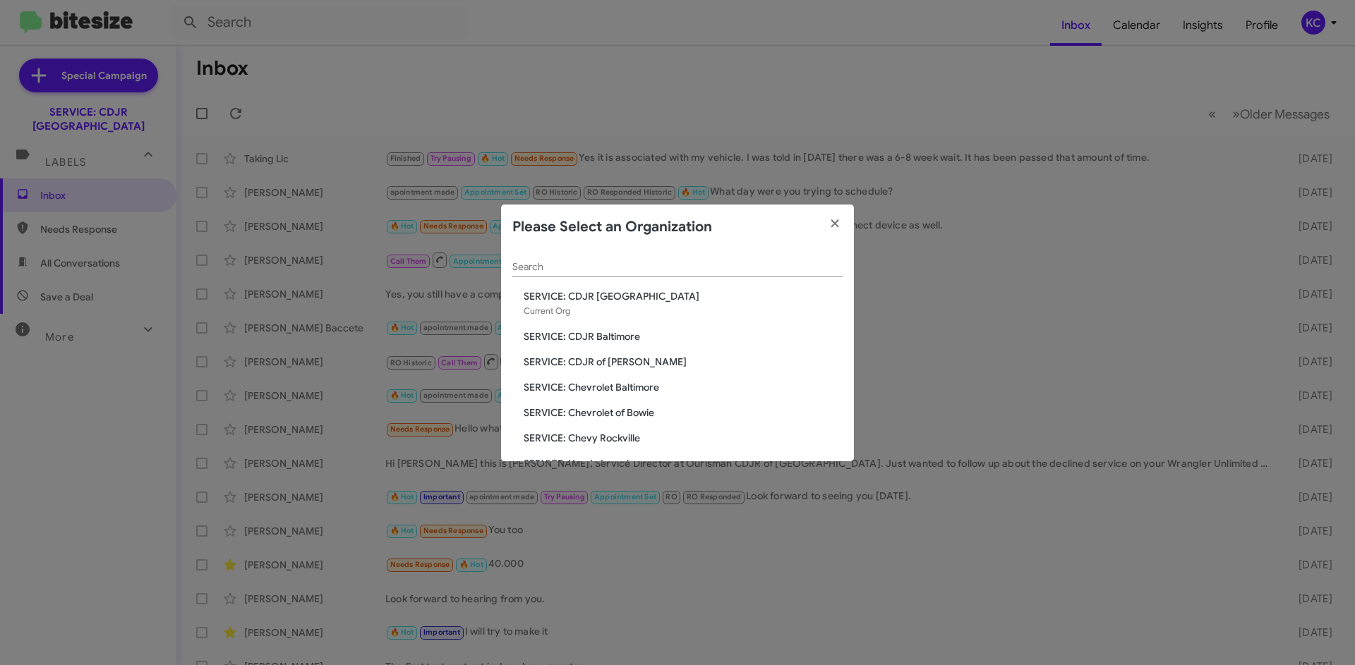
click at [598, 326] on div "Search SERVICE: CDJR [GEOGRAPHIC_DATA] Current Org SERVICE: CDJR Baltimore SERV…" at bounding box center [677, 356] width 353 height 212
click at [598, 339] on span "SERVICE: CDJR Baltimore" at bounding box center [683, 337] width 319 height 14
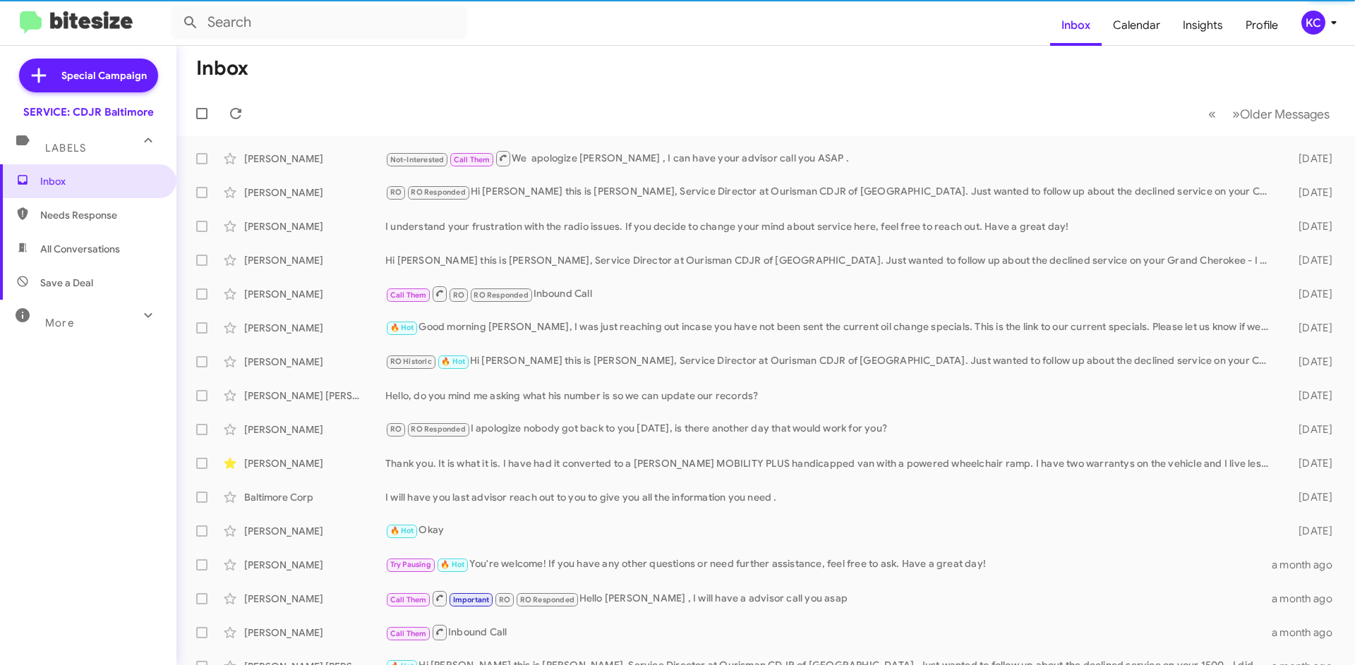
click at [1315, 16] on div "KC" at bounding box center [1313, 23] width 24 height 24
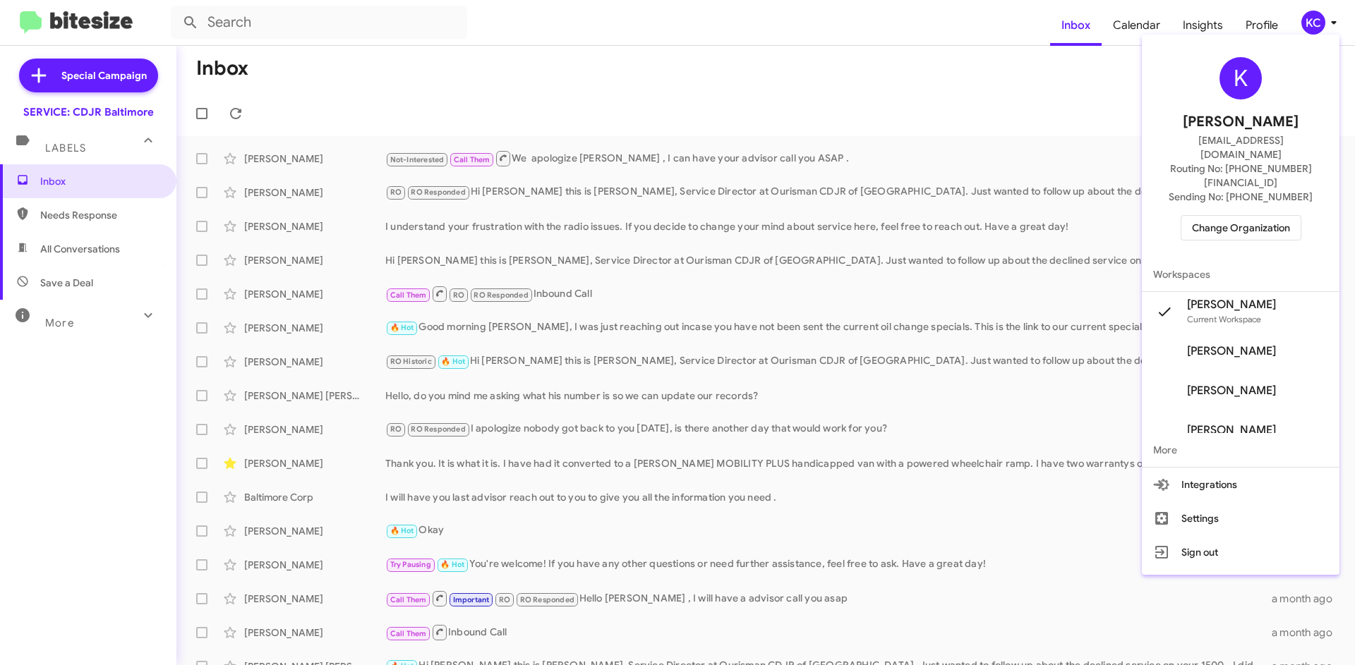
click at [1237, 216] on span "Change Organization" at bounding box center [1241, 228] width 98 height 24
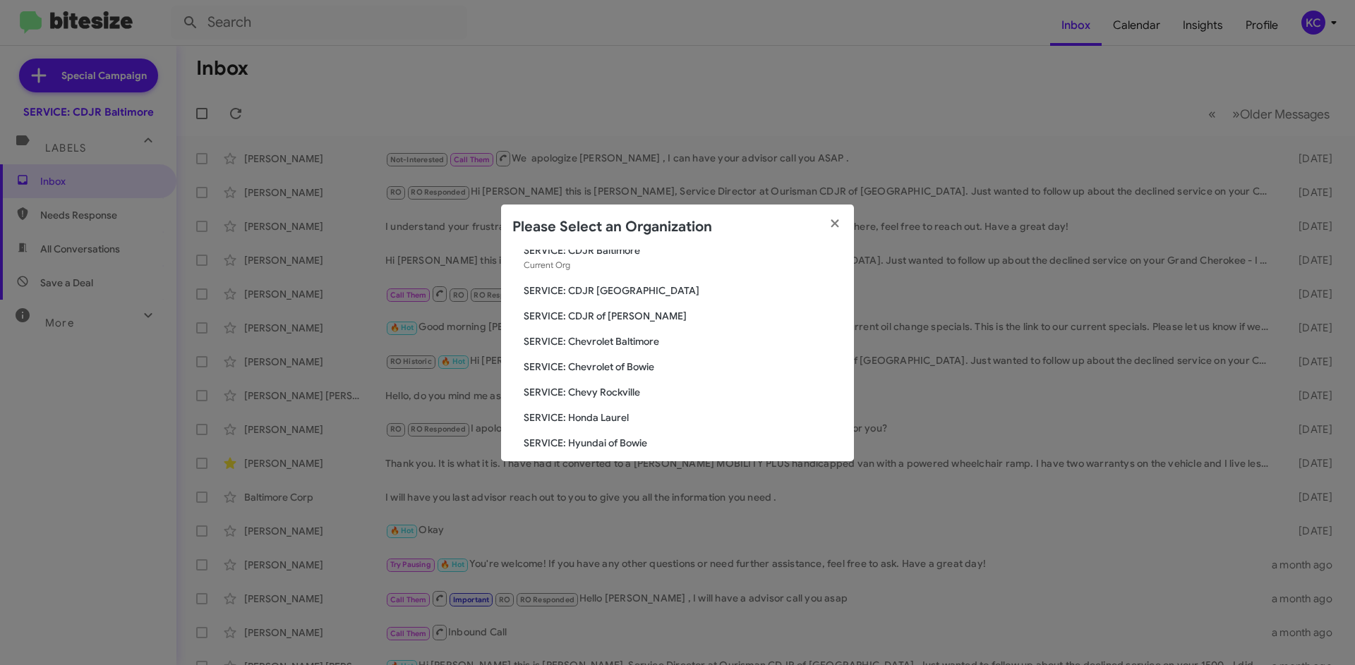
scroll to position [71, 0]
click at [637, 339] on span "SERVICE: Chevrolet of Bowie" at bounding box center [683, 342] width 319 height 14
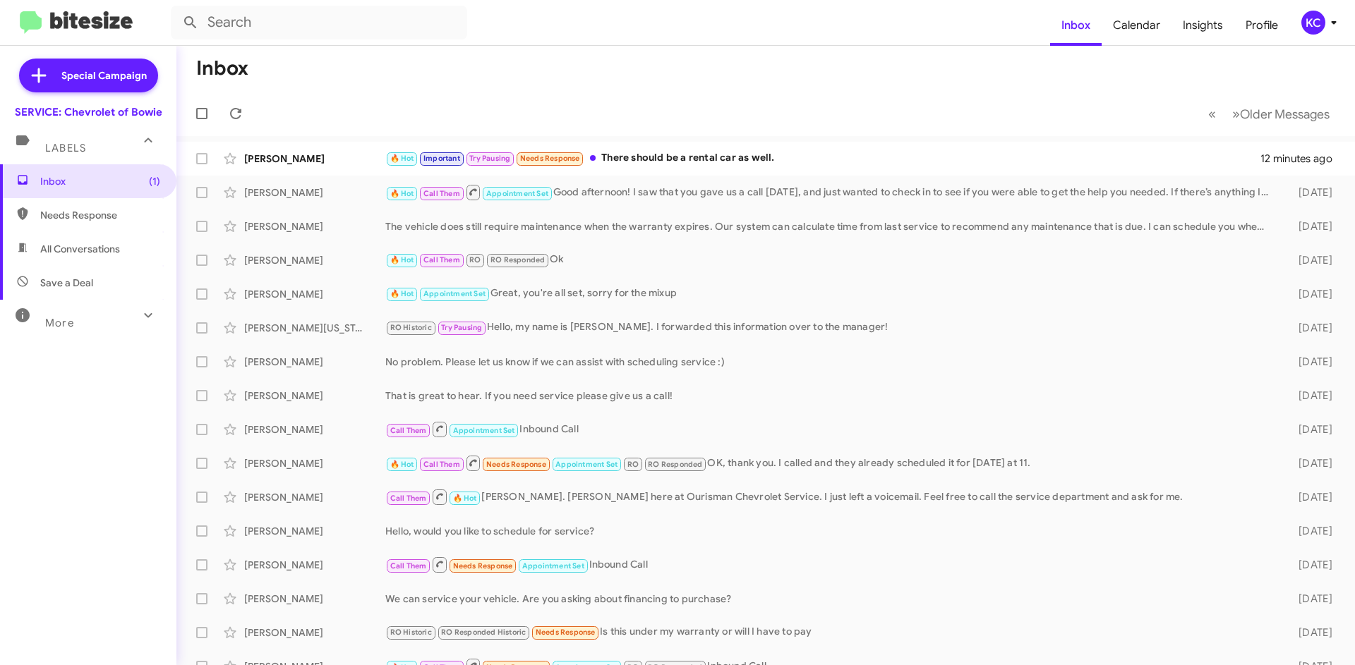
click at [1320, 23] on div "KC" at bounding box center [1313, 23] width 24 height 24
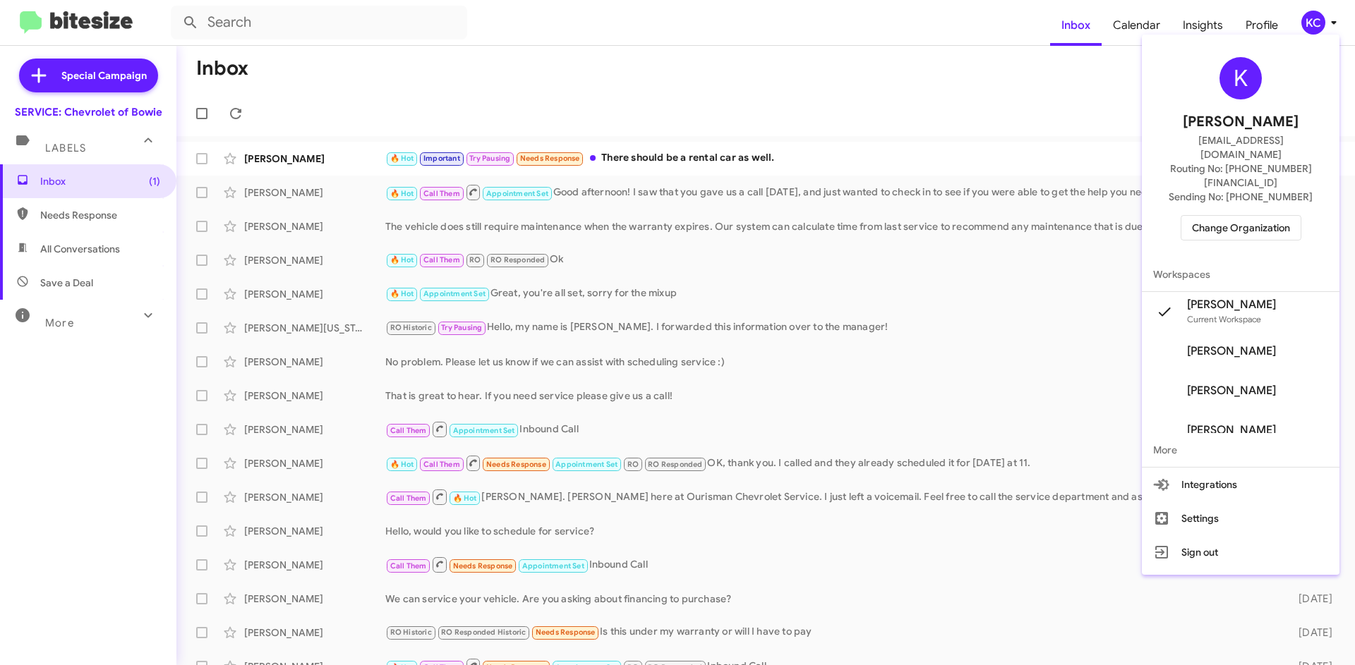
click at [1293, 184] on div "K Kimberly Cole kcole@ourismancars.com Routing No: +1 (301) 262-7600 Sending No…" at bounding box center [1241, 148] width 198 height 217
click at [1296, 215] on button "Change Organization" at bounding box center [1241, 227] width 121 height 25
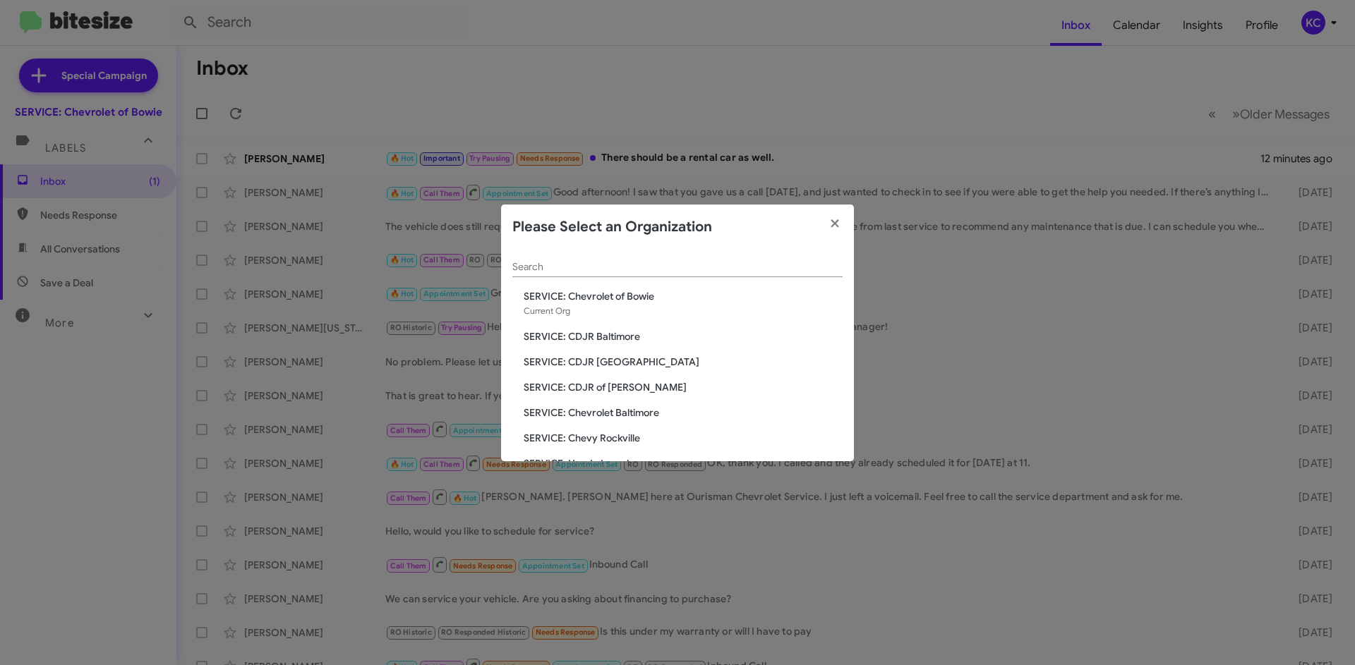
click at [630, 419] on span "SERVICE: Chevrolet Baltimore" at bounding box center [683, 413] width 319 height 14
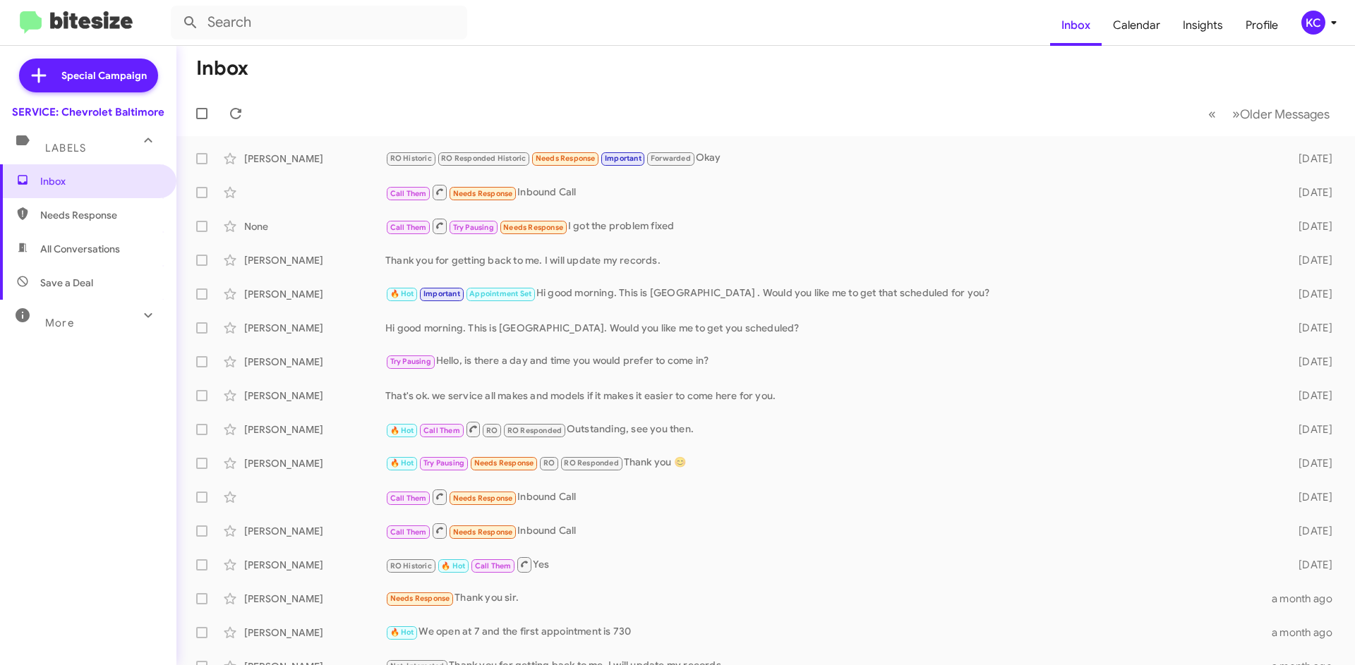
click at [1308, 20] on div "KC" at bounding box center [1313, 23] width 24 height 24
